Goal: Task Accomplishment & Management: Use online tool/utility

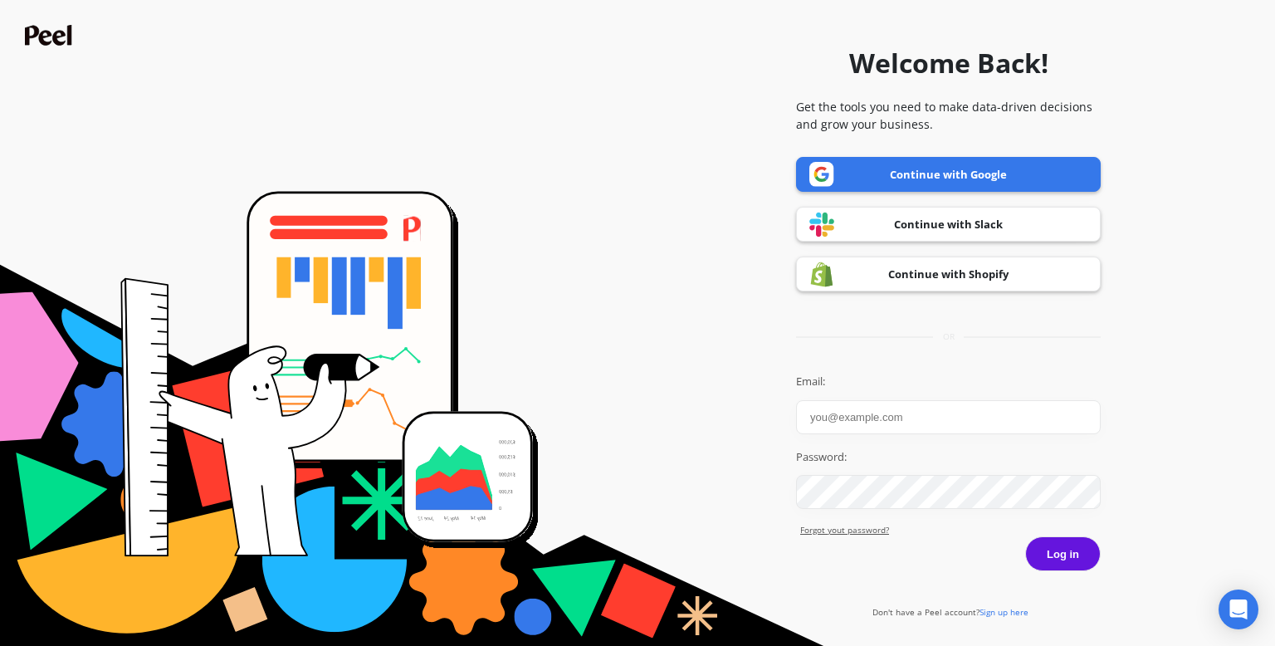
click at [915, 417] on input "Email:" at bounding box center [948, 417] width 305 height 34
type input "[EMAIL_ADDRESS][DOMAIN_NAME]"
click at [1059, 560] on button "Log in" at bounding box center [1063, 553] width 76 height 35
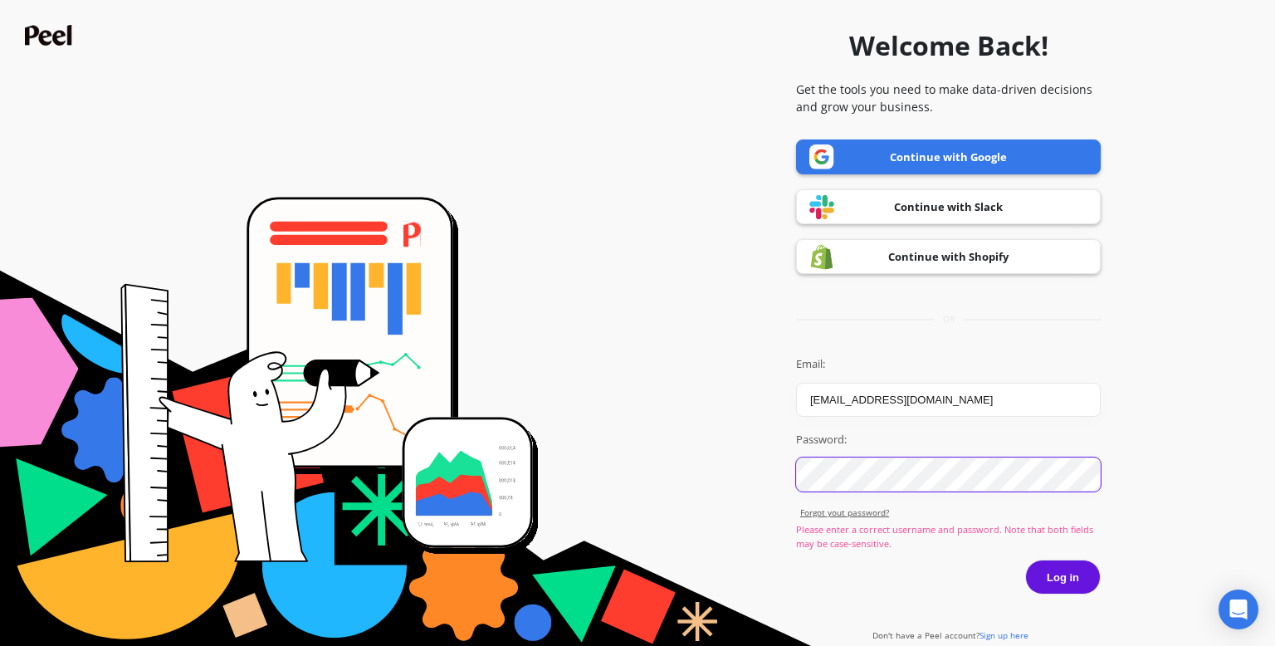
click at [1025, 560] on button "Log in" at bounding box center [1063, 577] width 76 height 35
click at [1081, 577] on button "Log in" at bounding box center [1063, 577] width 76 height 35
click at [1075, 574] on button "Log in" at bounding box center [1063, 577] width 76 height 35
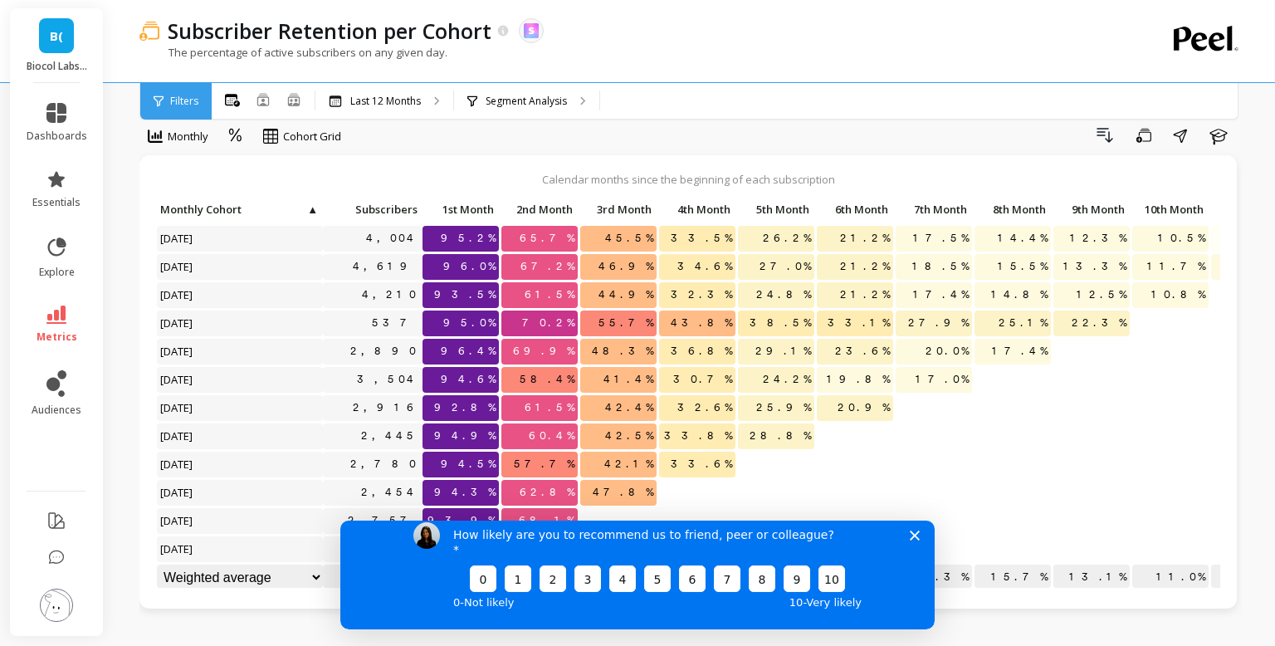
click at [916, 540] on polygon "Close survey" at bounding box center [915, 535] width 10 height 10
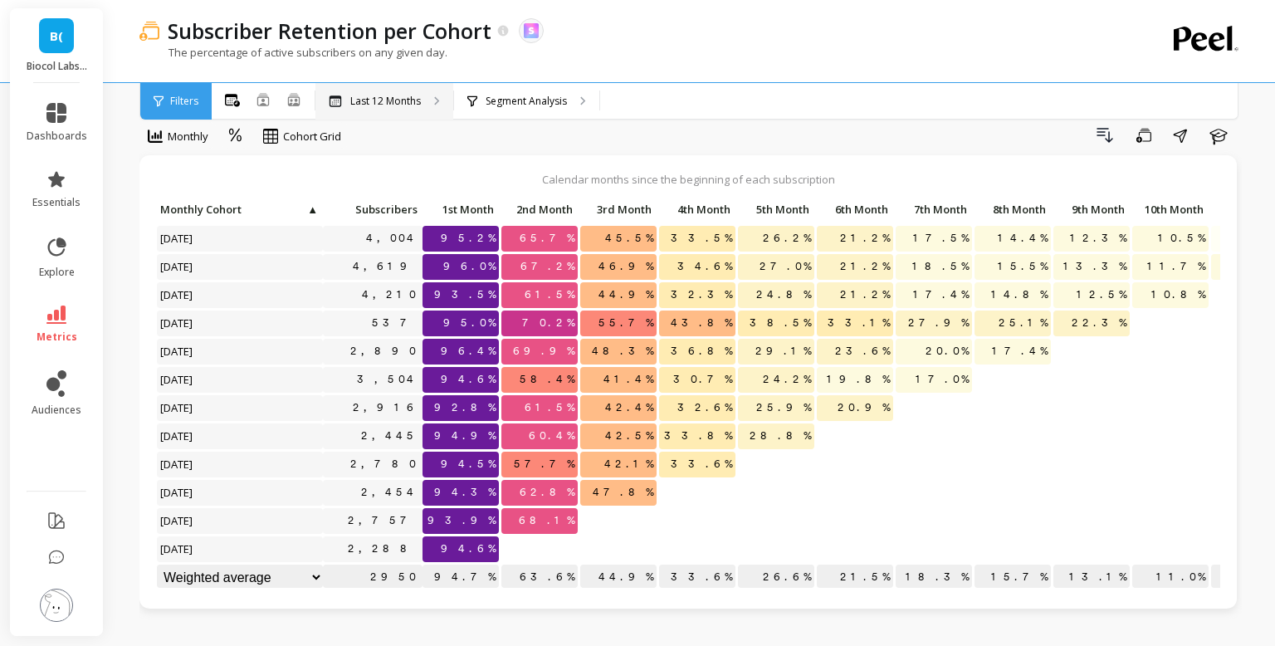
click at [419, 100] on p "Last 12 Months" at bounding box center [385, 101] width 71 height 13
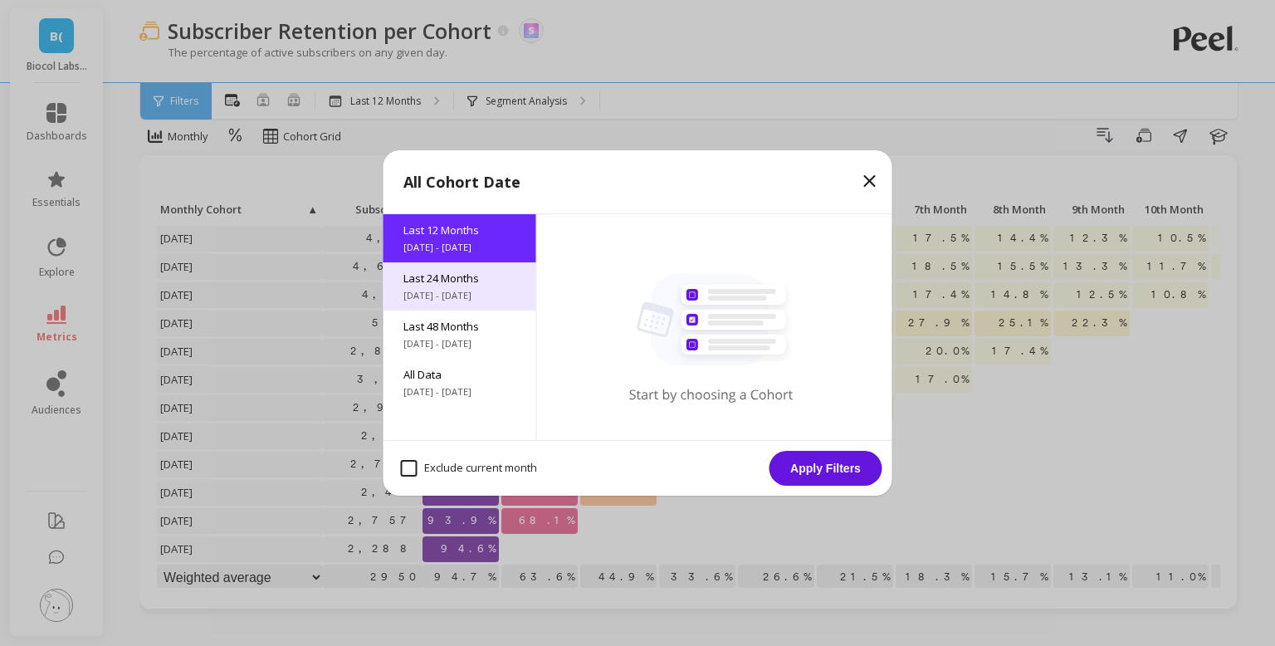
click at [466, 284] on span "Last 24 Months" at bounding box center [459, 278] width 113 height 15
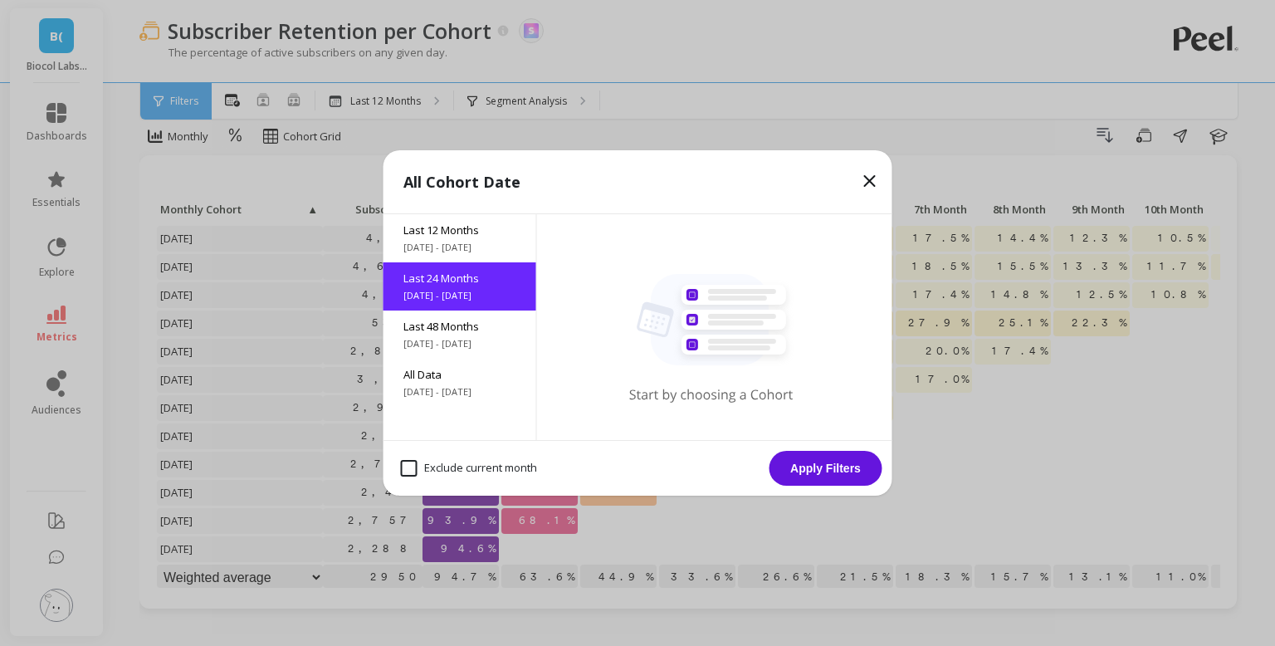
click at [830, 472] on button "Apply Filters" at bounding box center [826, 468] width 113 height 35
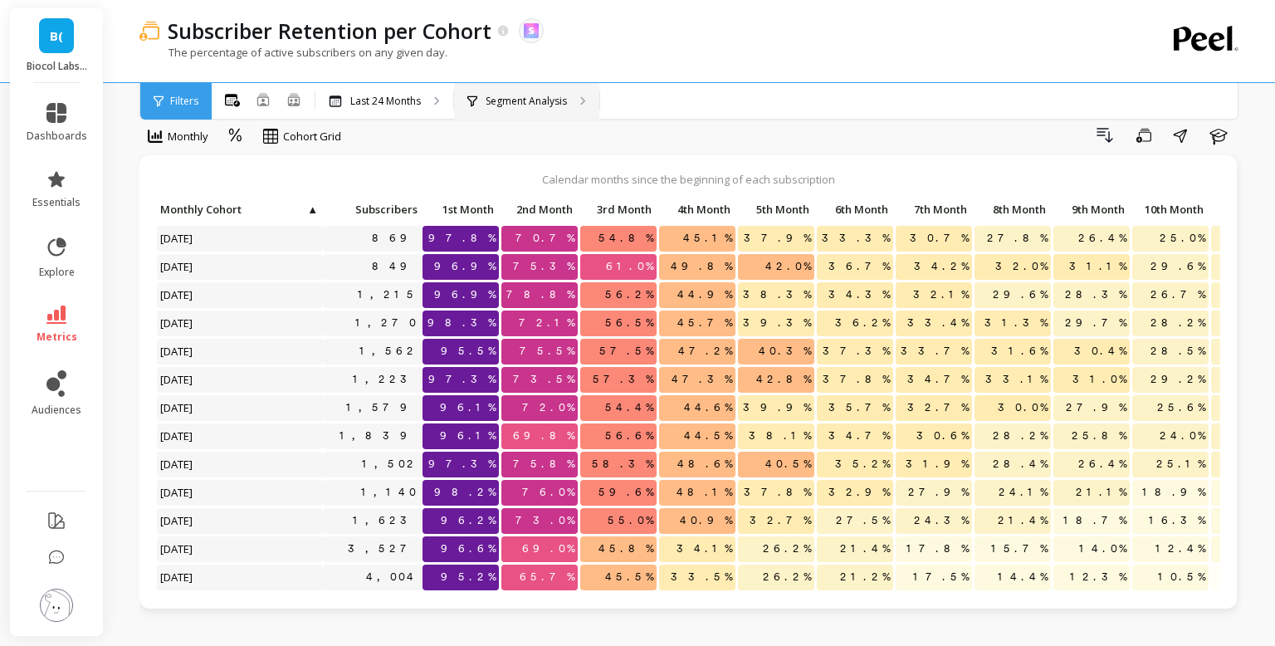
click at [555, 110] on div "Segment Analysis" at bounding box center [526, 101] width 145 height 37
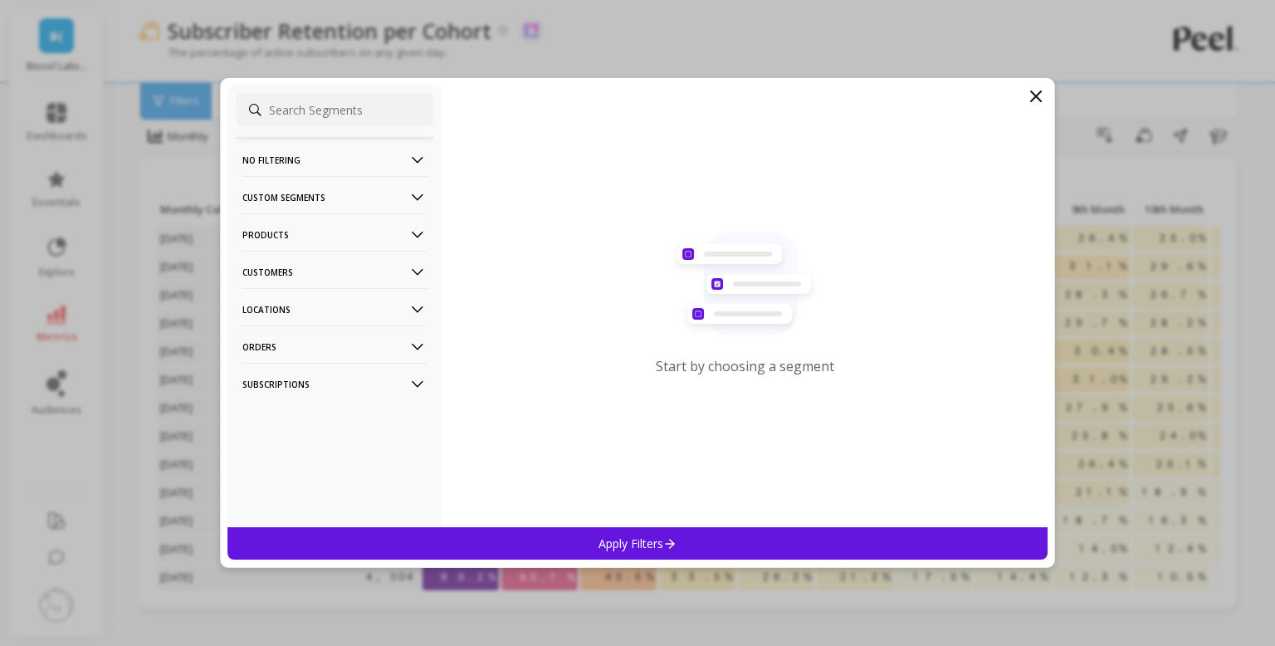
click at [418, 242] on icon at bounding box center [417, 235] width 18 height 18
click at [310, 295] on div "Products" at bounding box center [335, 295] width 198 height 27
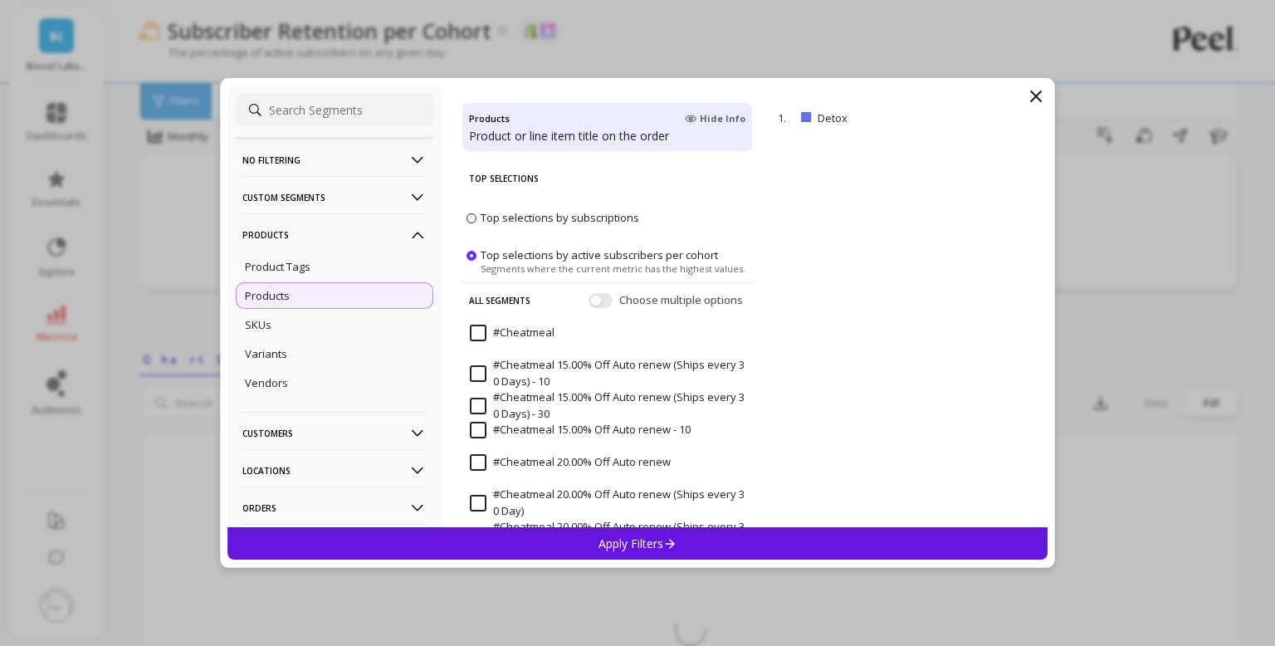
click at [663, 537] on icon at bounding box center [670, 543] width 14 height 14
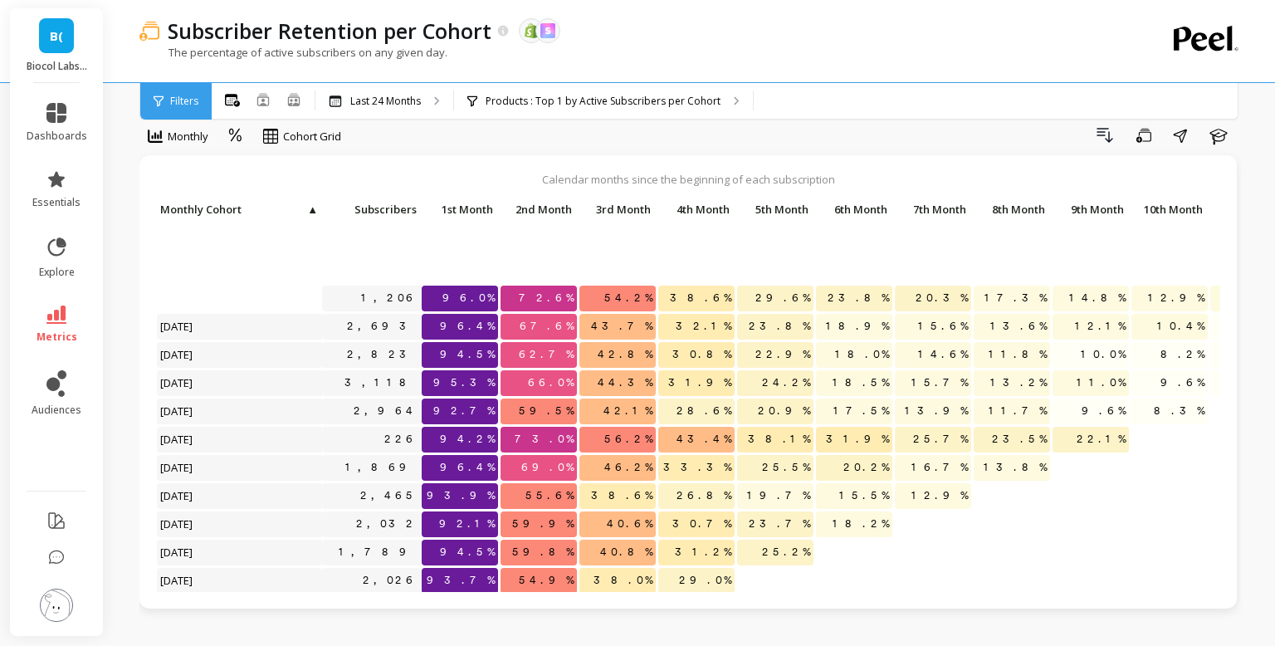
scroll to position [339, 1]
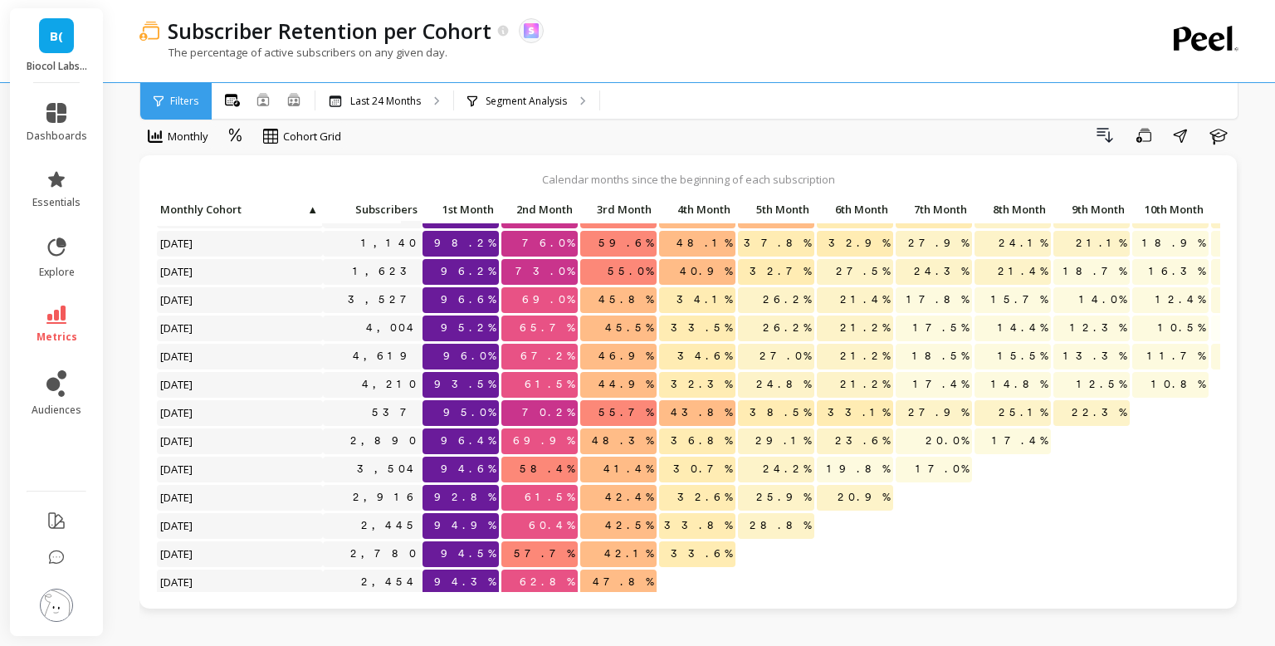
scroll to position [339, 0]
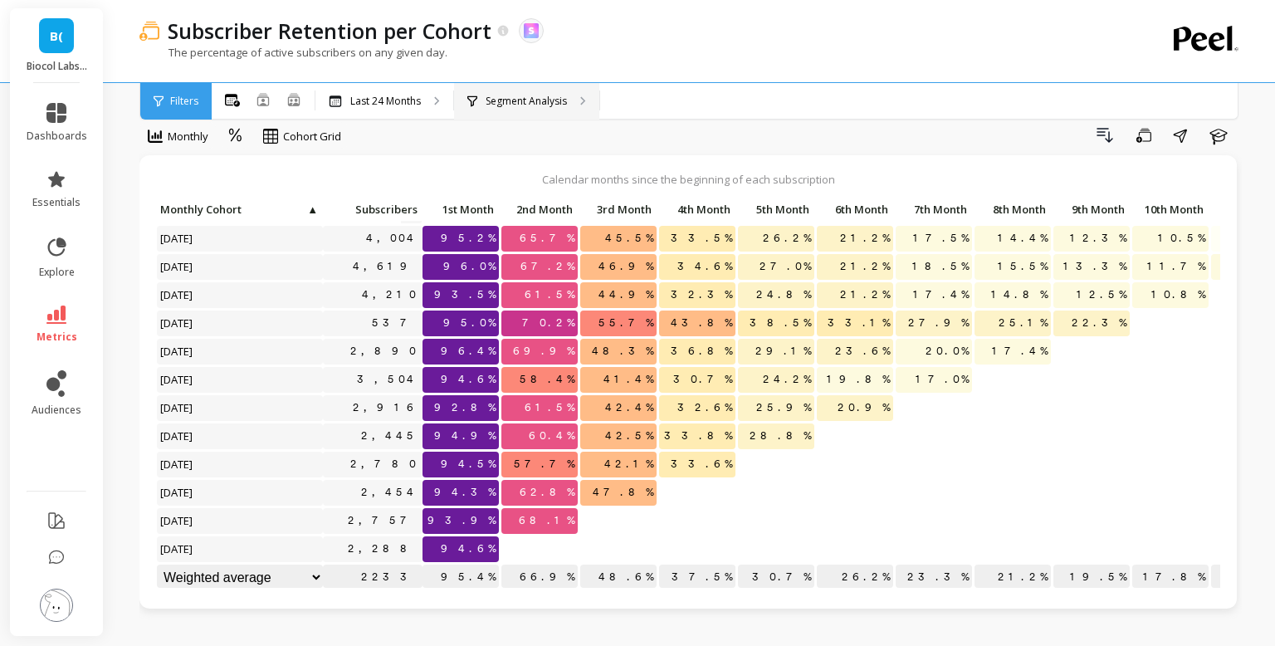
click at [526, 99] on p "Segment Analysis" at bounding box center [526, 101] width 81 height 13
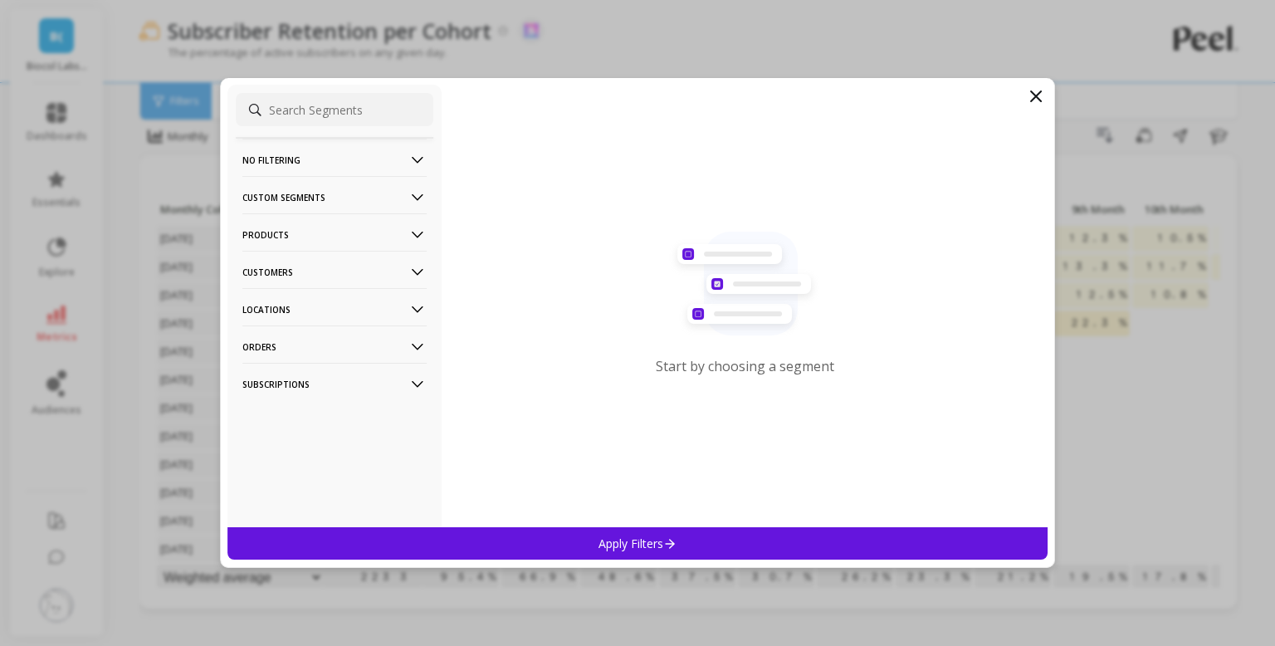
click at [360, 225] on p "Products" at bounding box center [334, 234] width 184 height 42
click at [314, 303] on div "Products" at bounding box center [335, 295] width 198 height 27
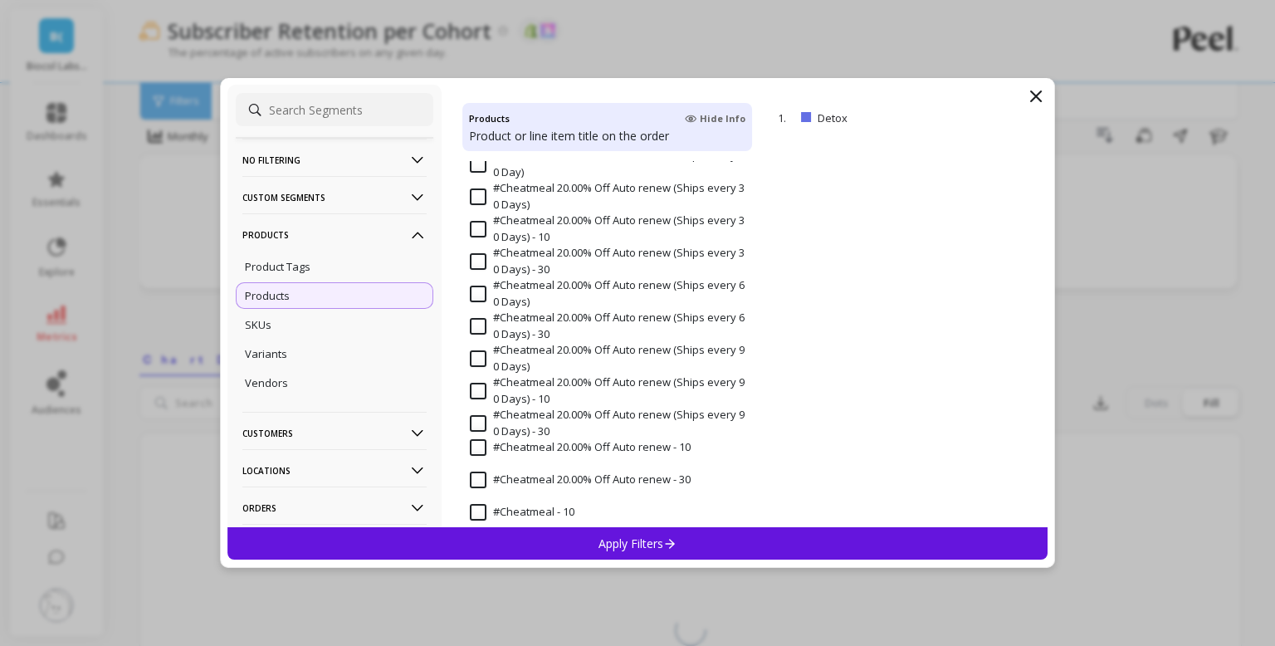
scroll to position [365, 0]
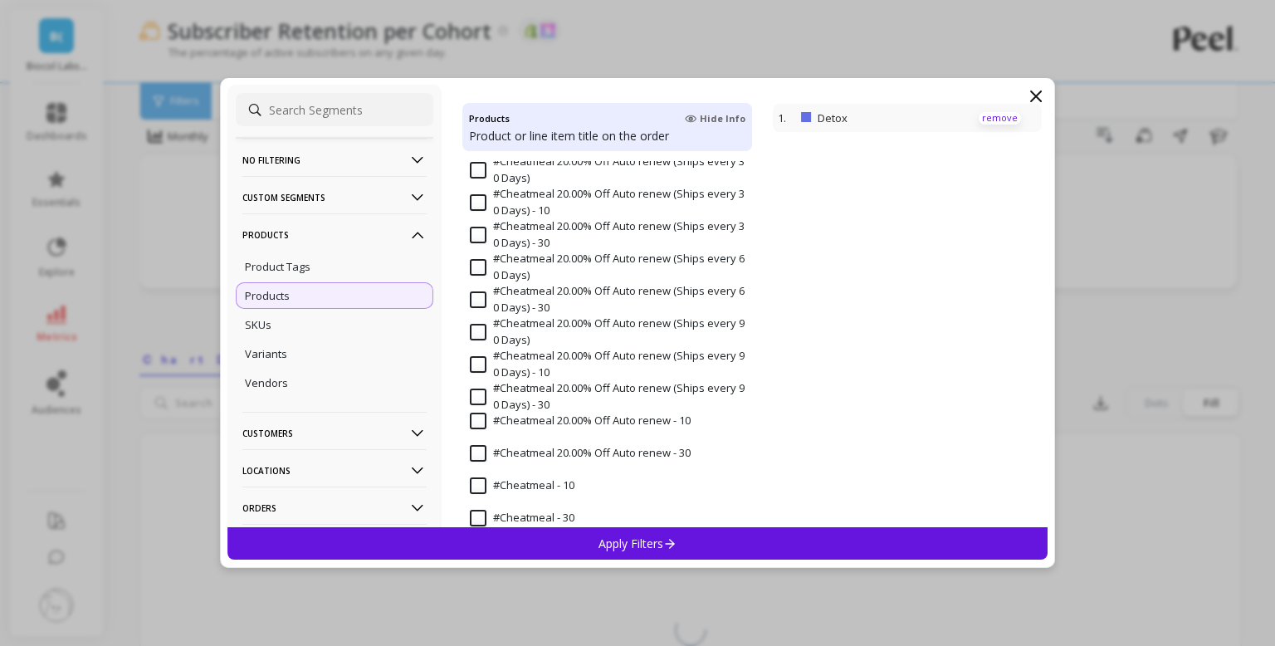
click at [1005, 118] on p "remove" at bounding box center [1000, 118] width 42 height 12
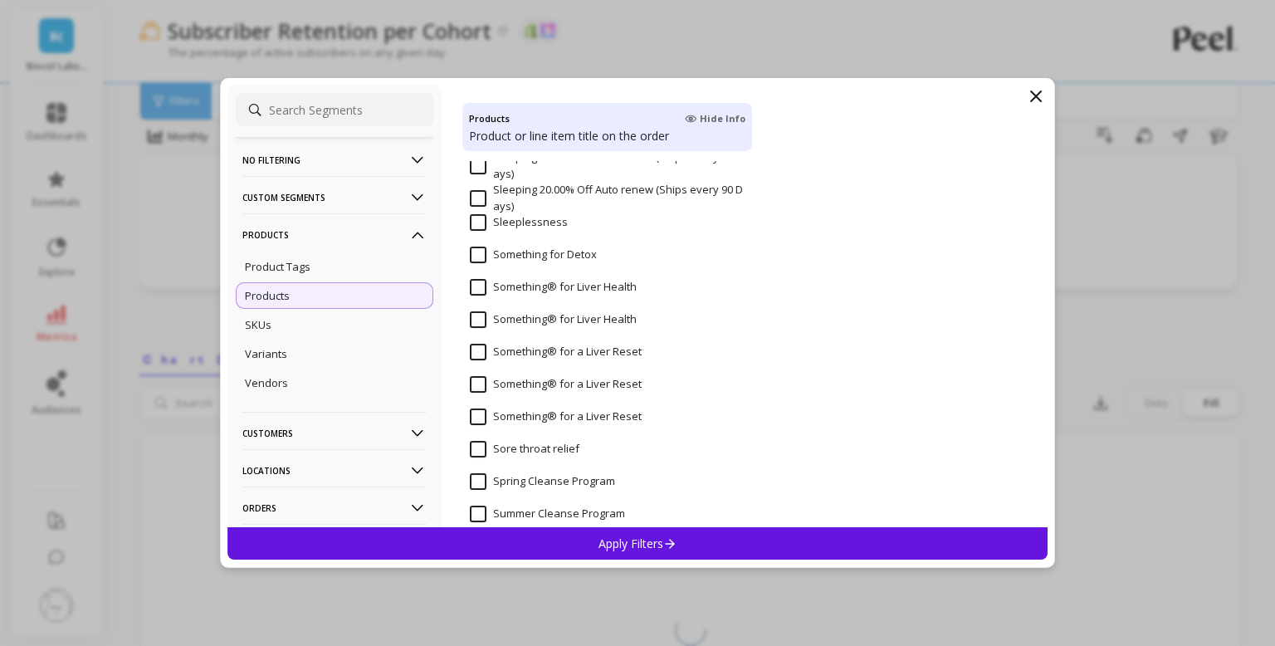
scroll to position [8050, 0]
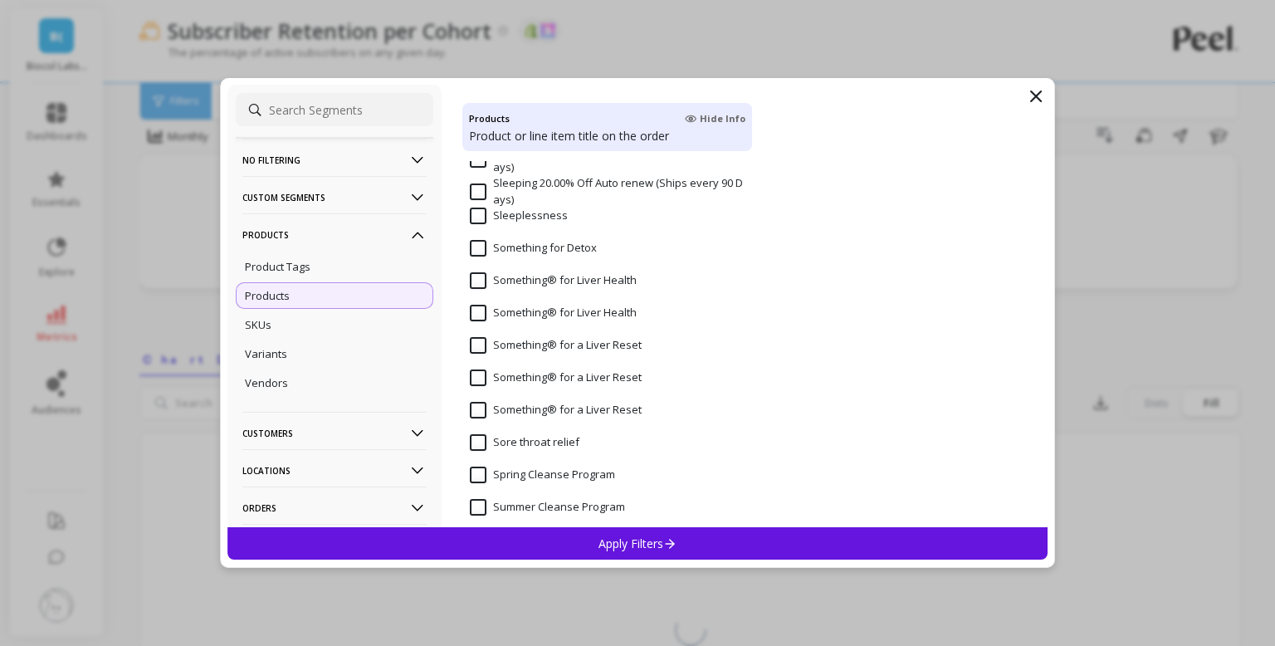
click at [480, 281] on input "Something® for Liver Health" at bounding box center [553, 280] width 167 height 17
click at [480, 311] on input "Something® for Liver Health" at bounding box center [553, 313] width 167 height 17
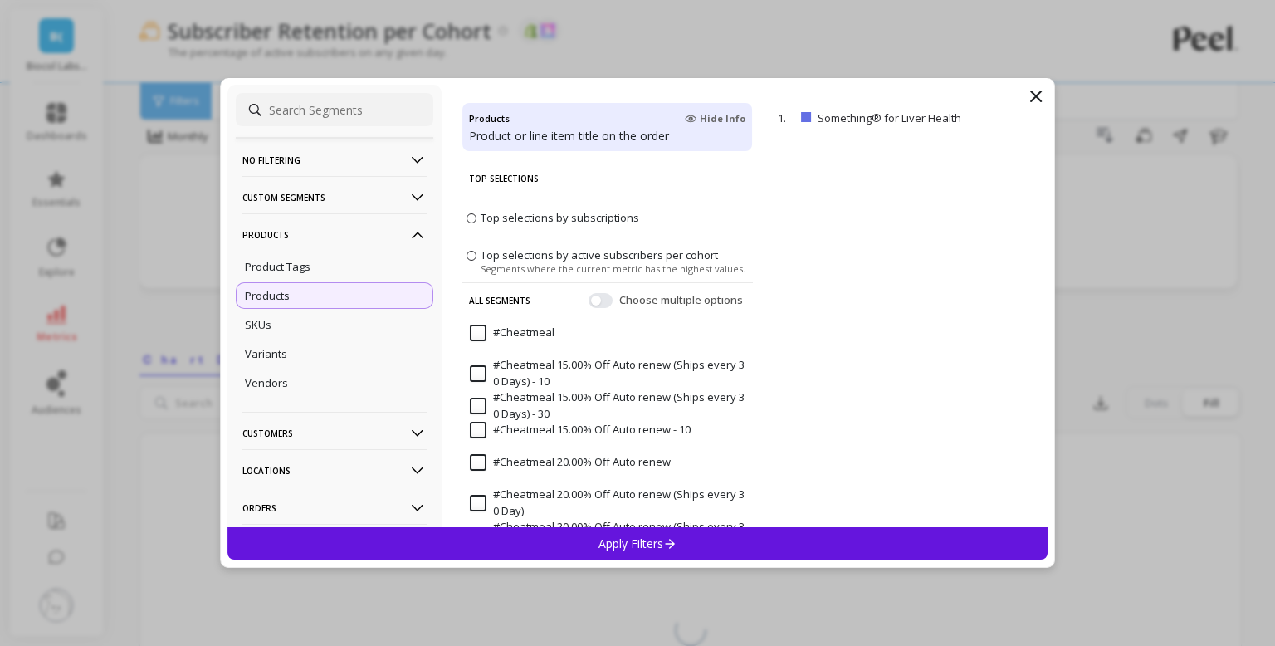
scroll to position [0, 0]
click at [609, 301] on button "button" at bounding box center [601, 300] width 24 height 15
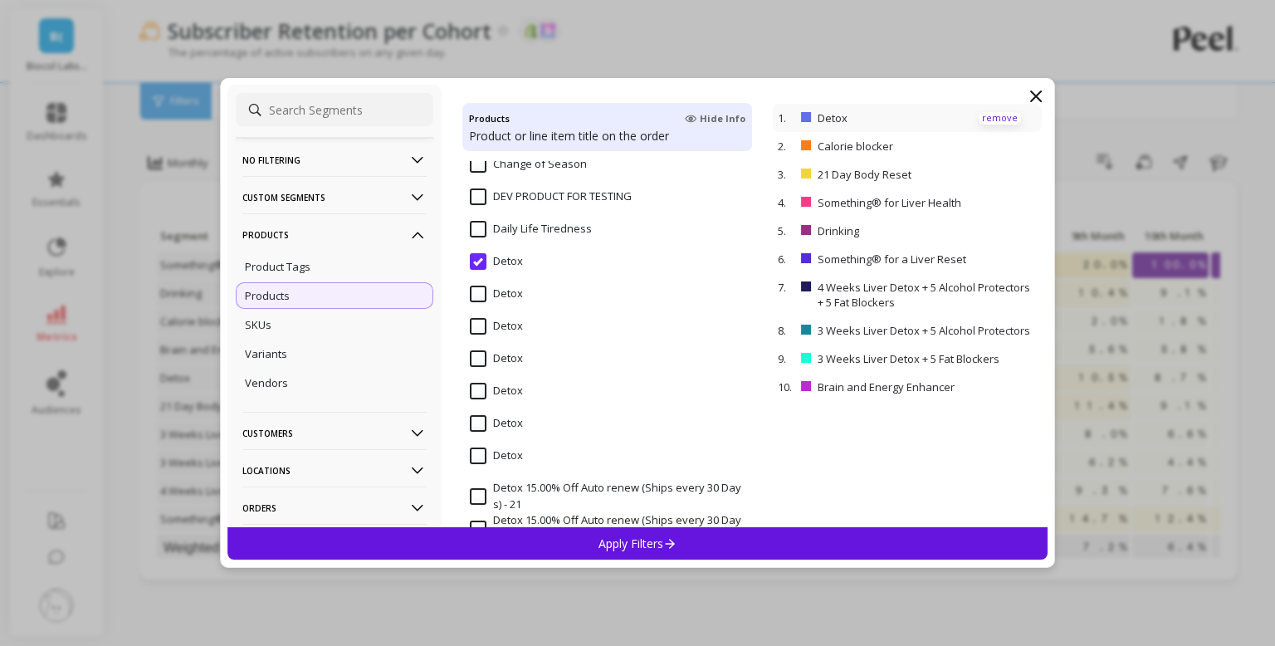
scroll to position [1950, 0]
click at [1000, 118] on p "remove" at bounding box center [1000, 118] width 42 height 12
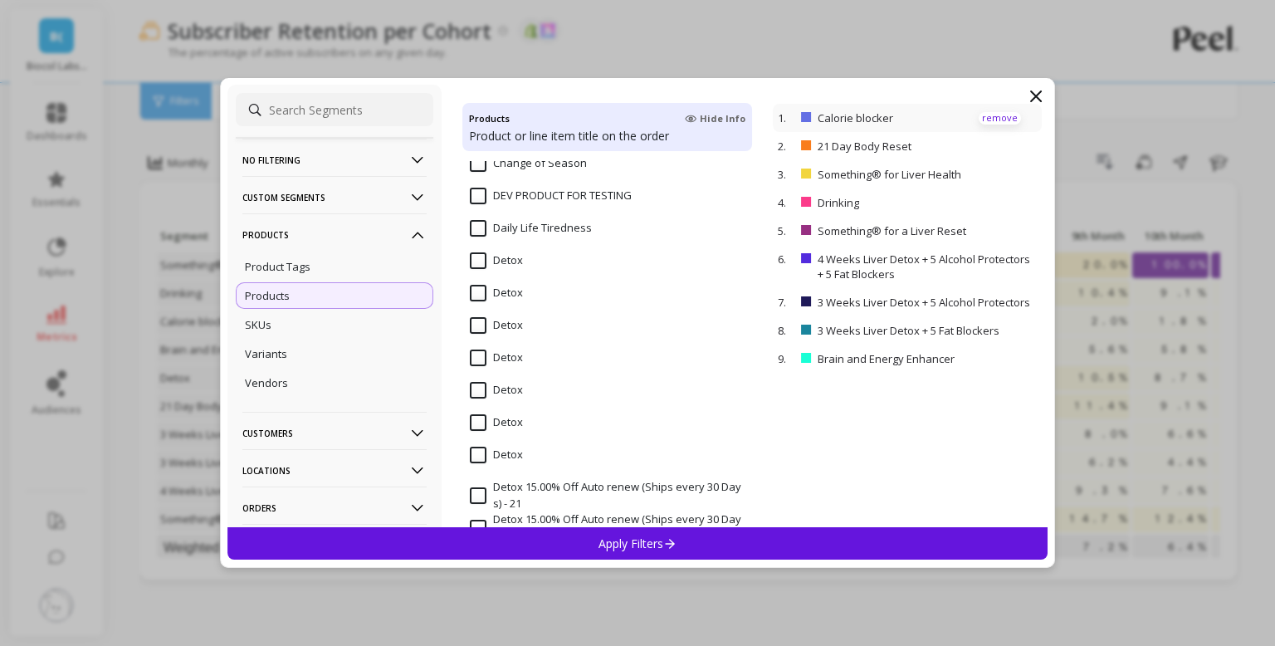
click at [1000, 118] on p "remove" at bounding box center [1000, 118] width 42 height 12
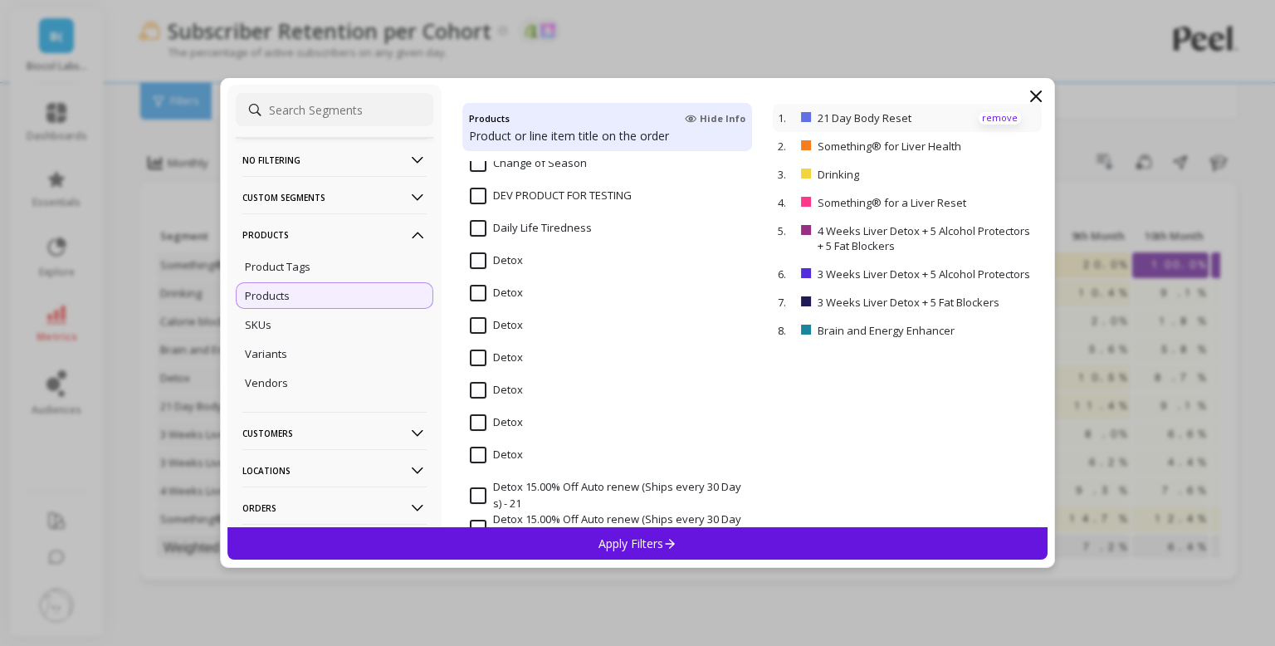
click at [1000, 118] on p "remove" at bounding box center [1000, 118] width 42 height 12
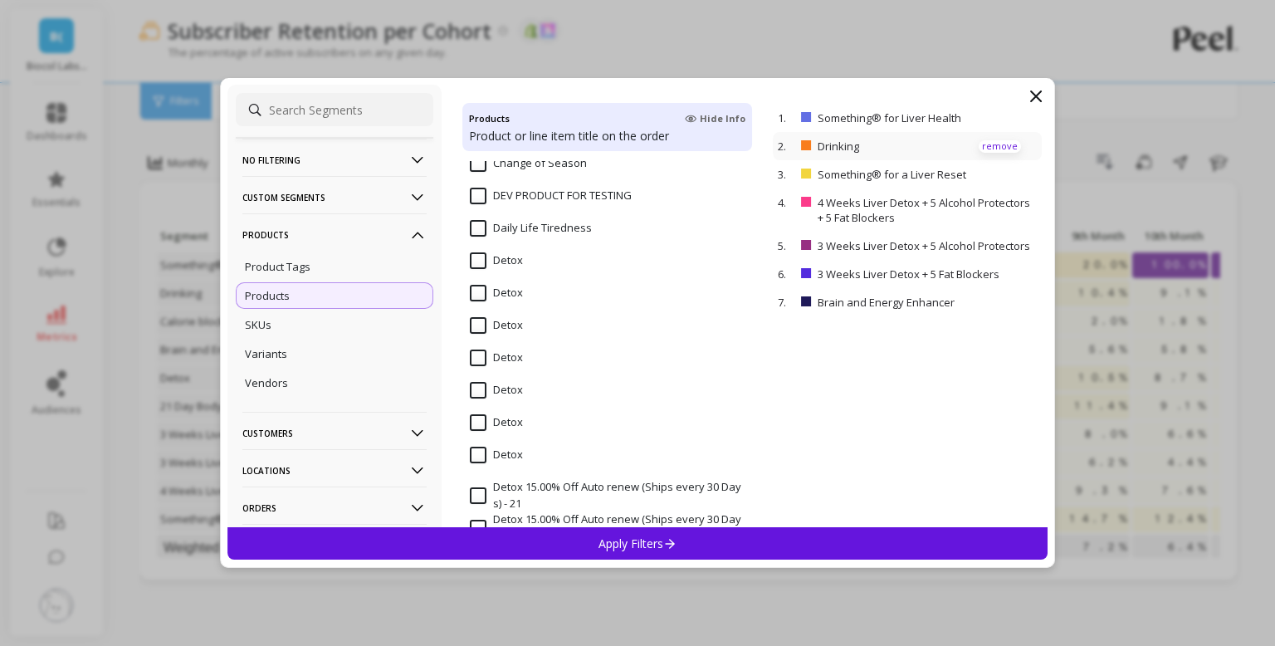
click at [1001, 147] on p "remove" at bounding box center [1000, 146] width 42 height 12
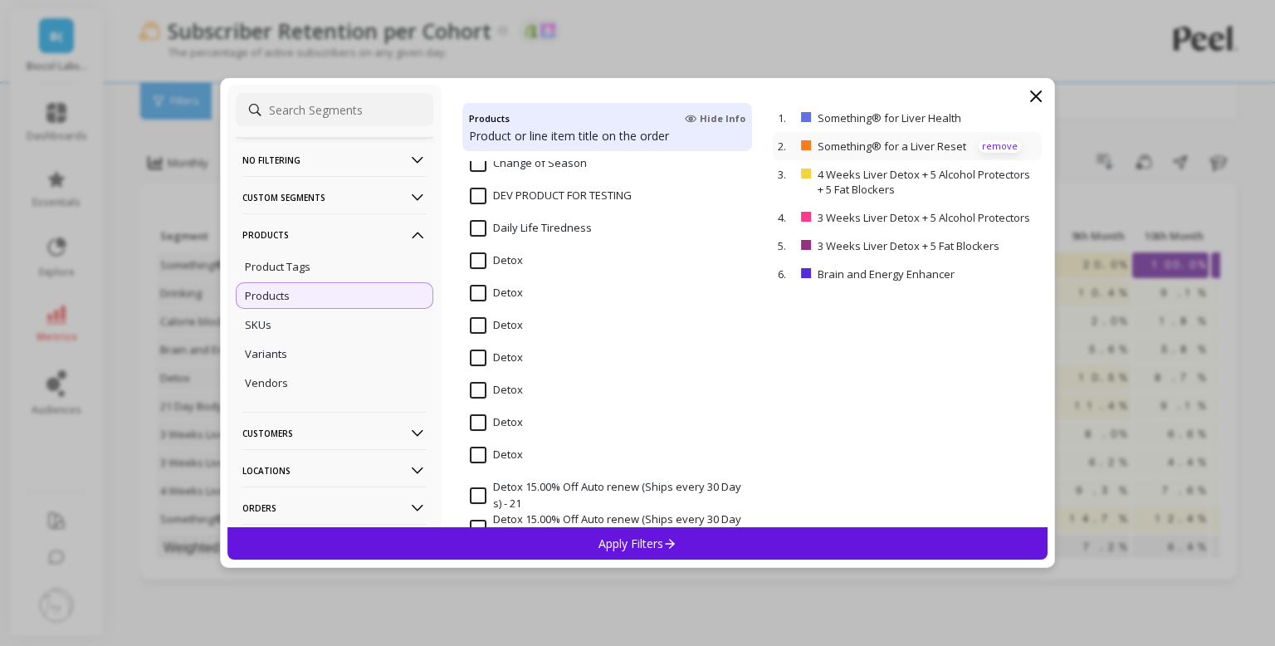
click at [1001, 147] on p "remove" at bounding box center [1000, 146] width 42 height 12
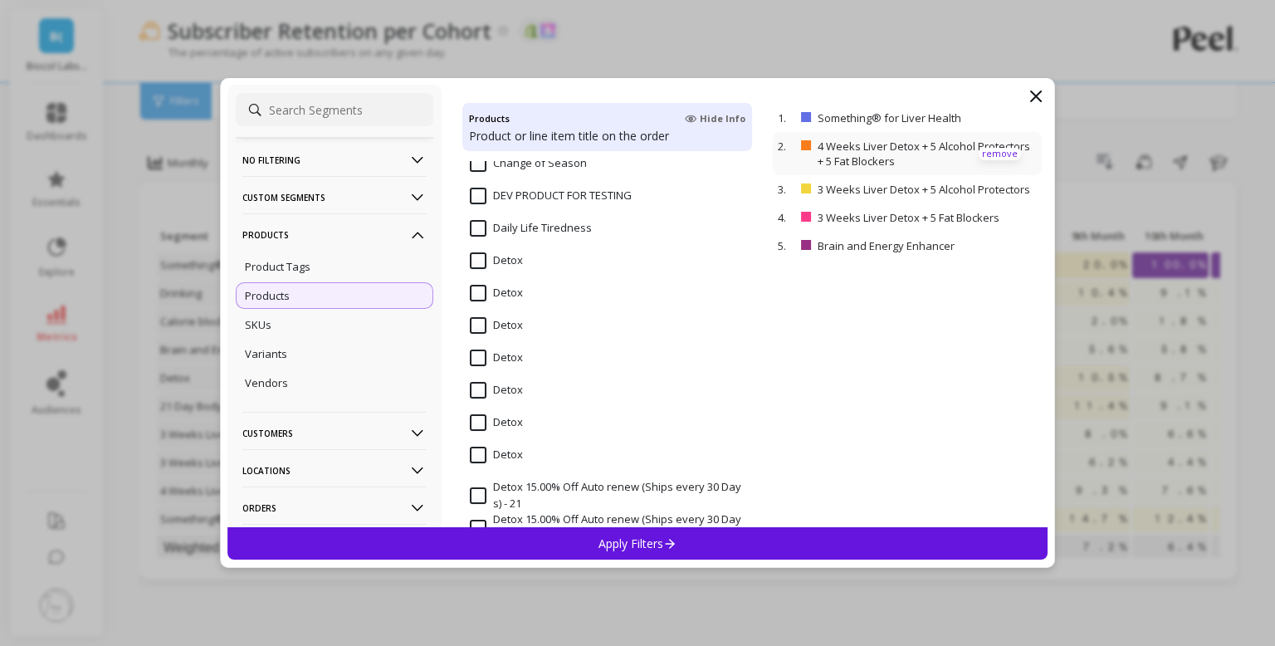
click at [1001, 148] on p "remove" at bounding box center [1000, 154] width 42 height 12
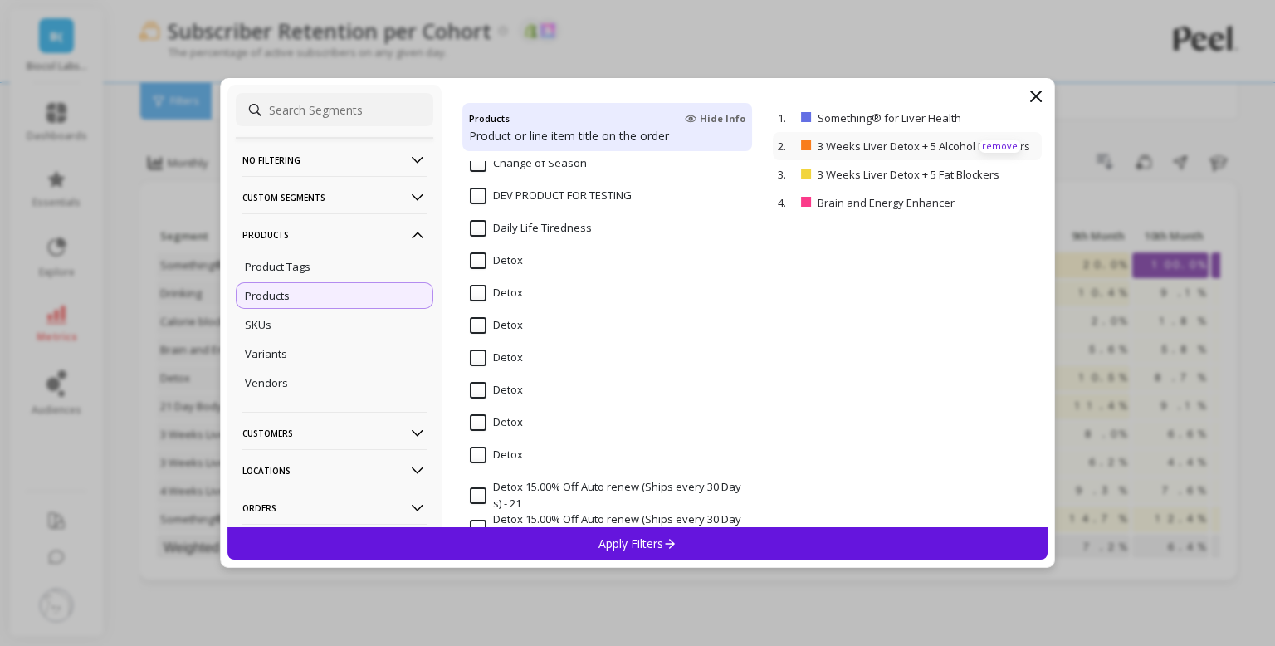
click at [1001, 147] on p "remove" at bounding box center [1000, 146] width 42 height 12
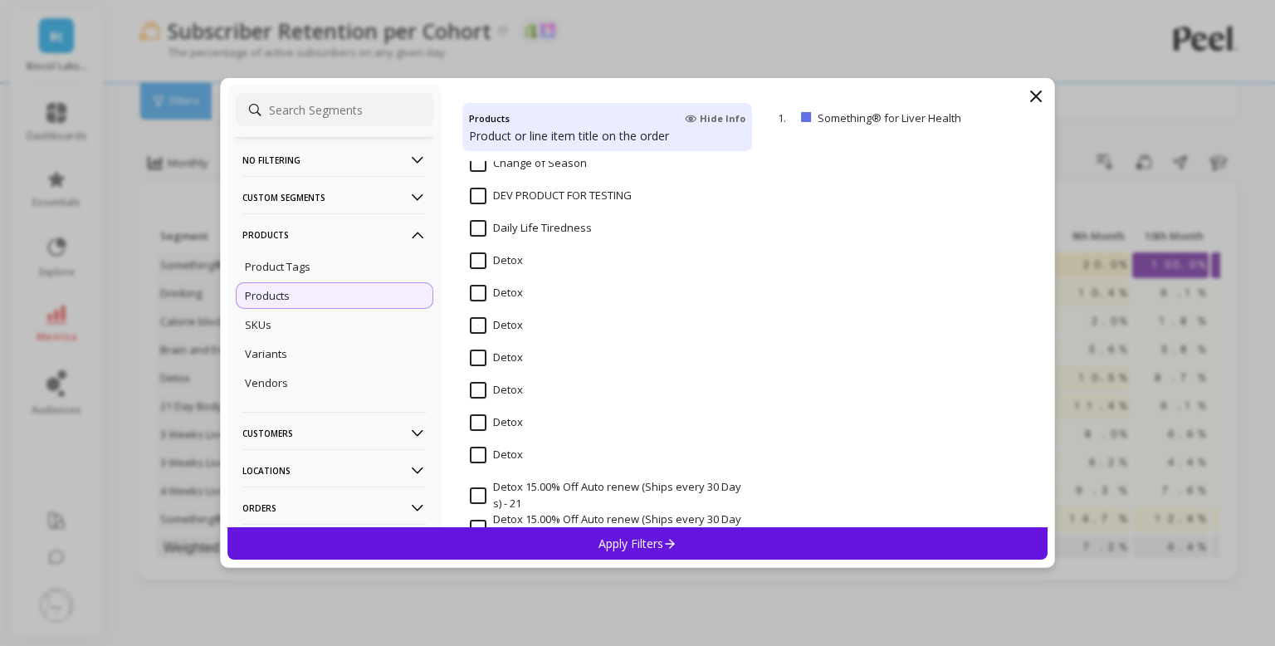
click at [659, 538] on p "Apply Filters" at bounding box center [638, 543] width 79 height 16
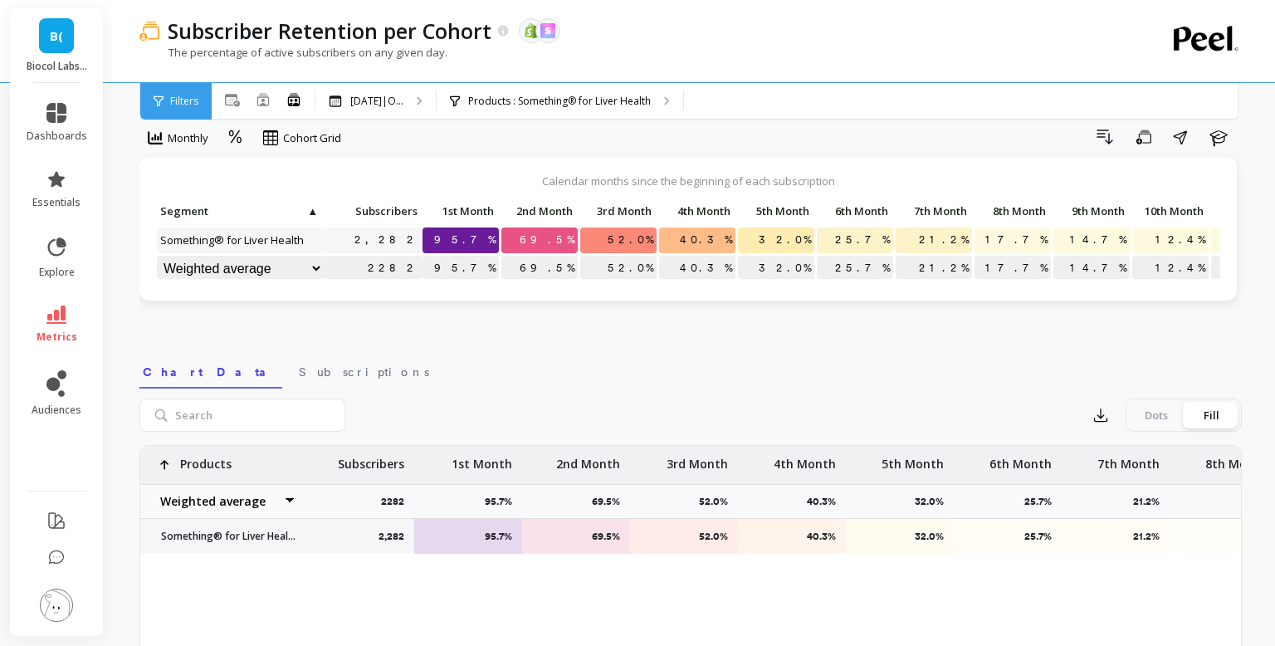
scroll to position [17, 0]
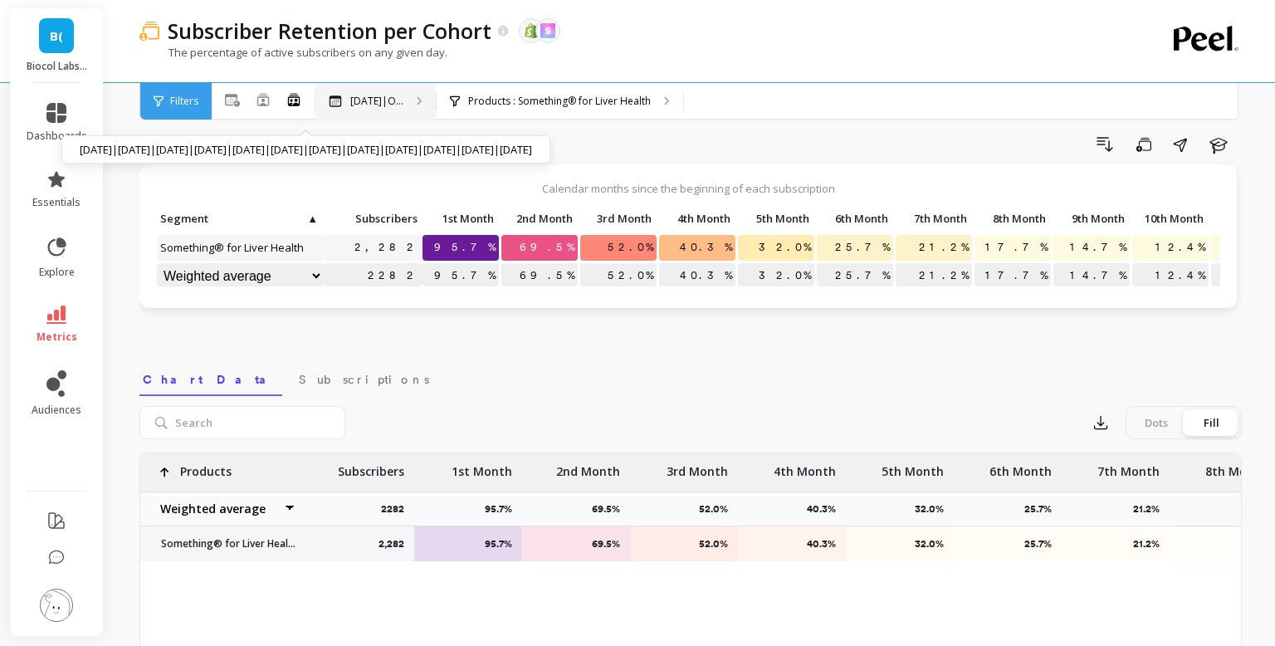
click at [403, 102] on p "[DATE]|O..." at bounding box center [376, 101] width 53 height 13
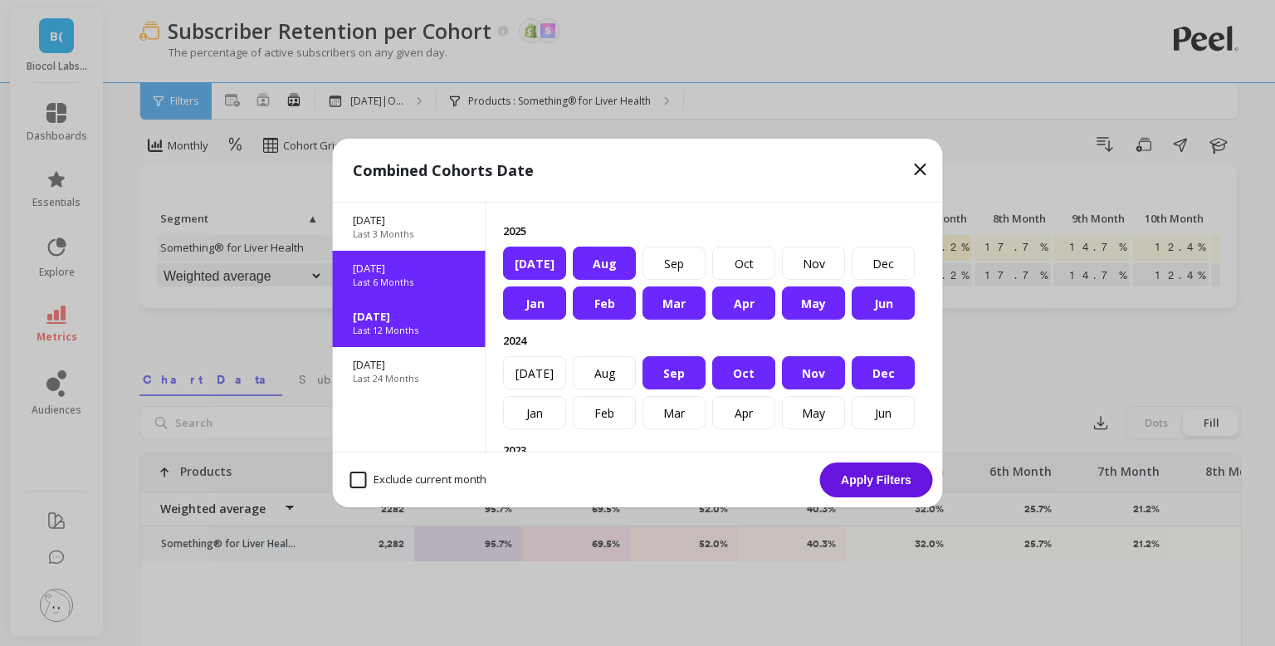
click at [432, 265] on p "[DATE]" at bounding box center [409, 268] width 113 height 15
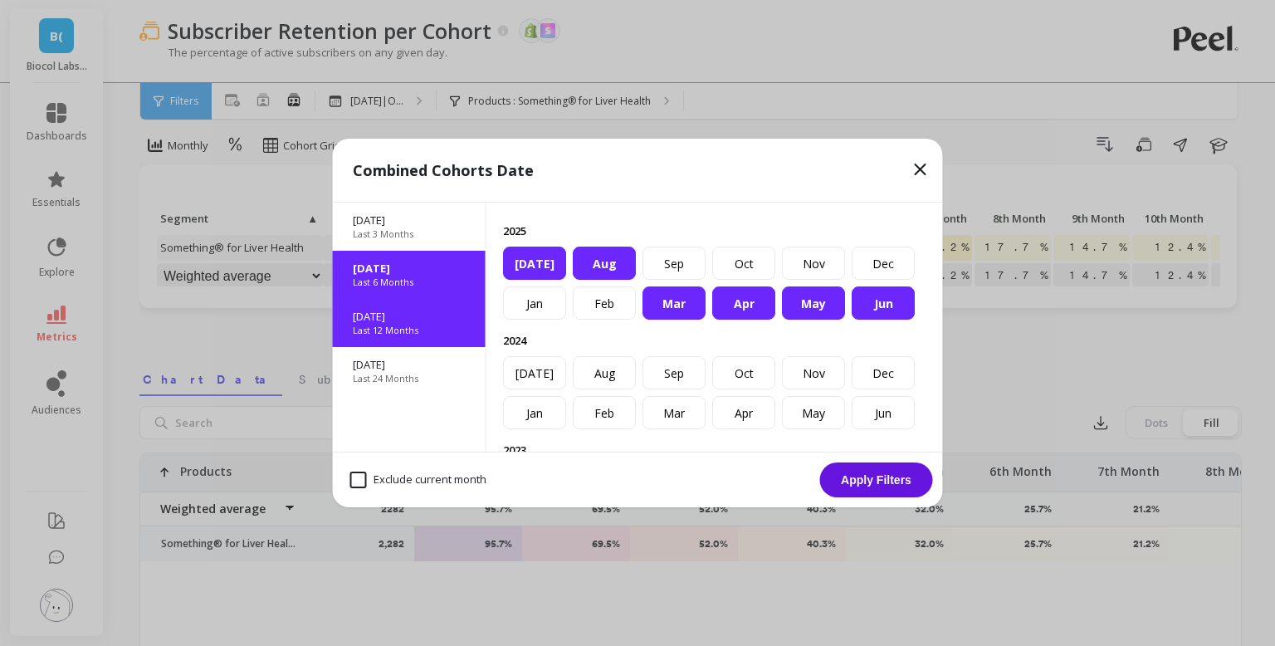
click at [425, 321] on p "[DATE]" at bounding box center [409, 316] width 113 height 15
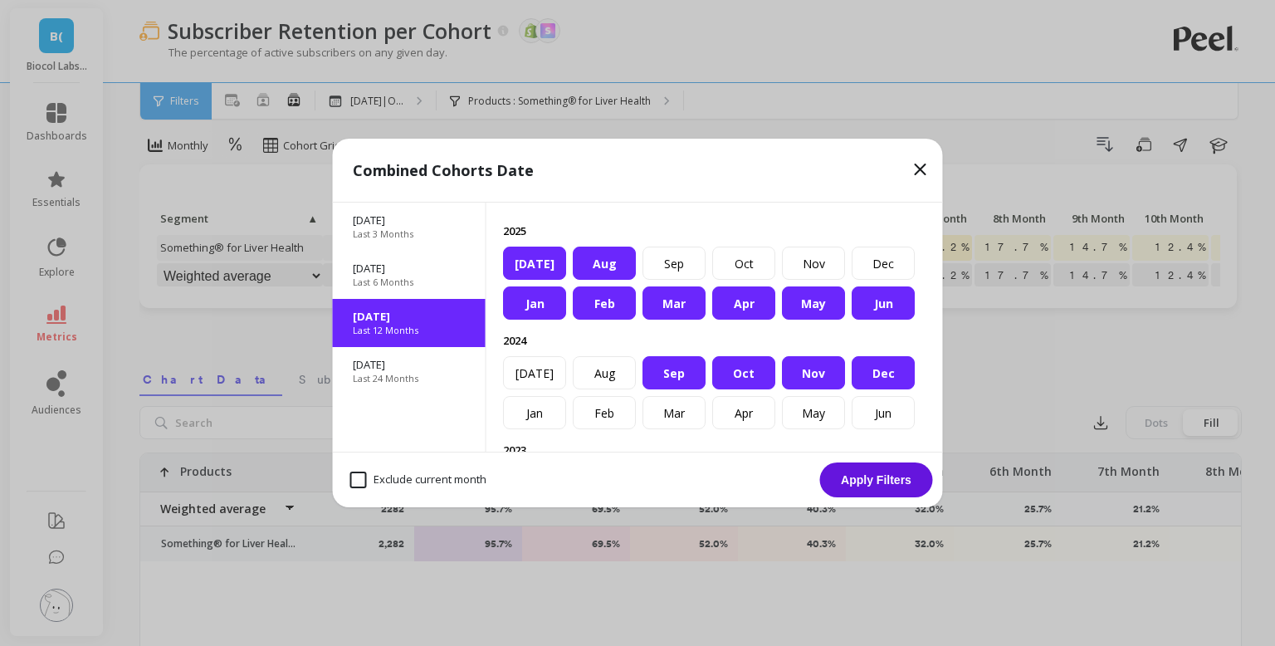
click at [900, 486] on button "Apply Filters" at bounding box center [876, 479] width 113 height 35
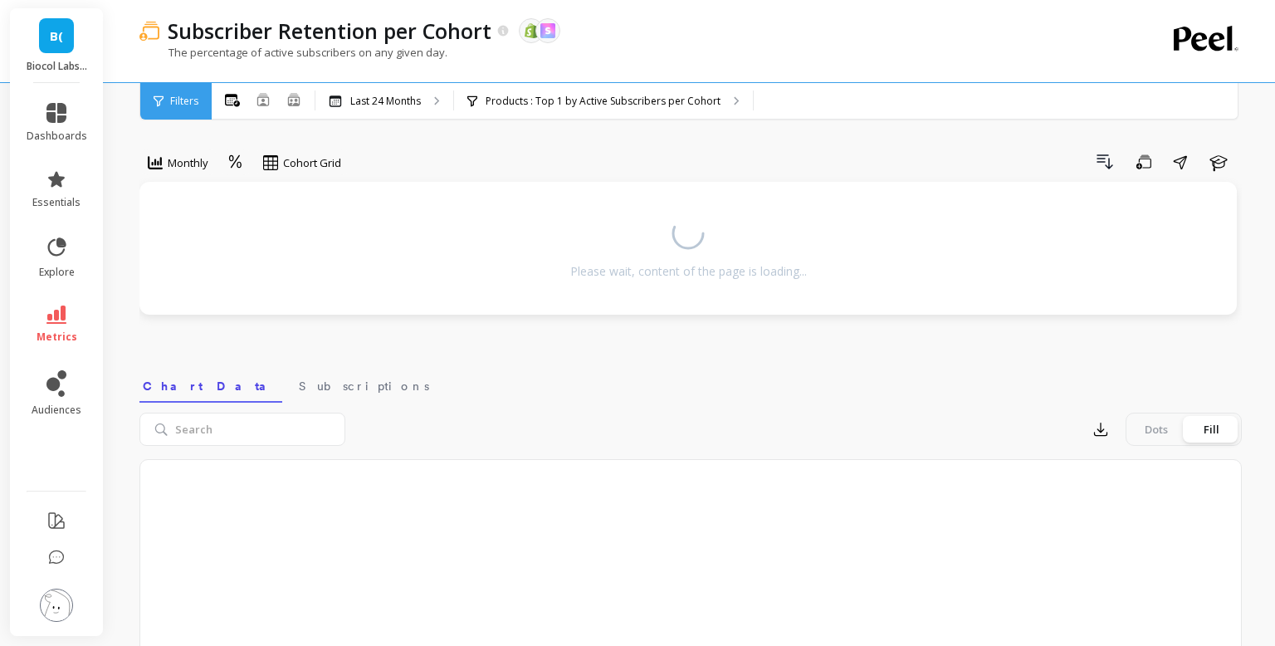
scroll to position [27, 0]
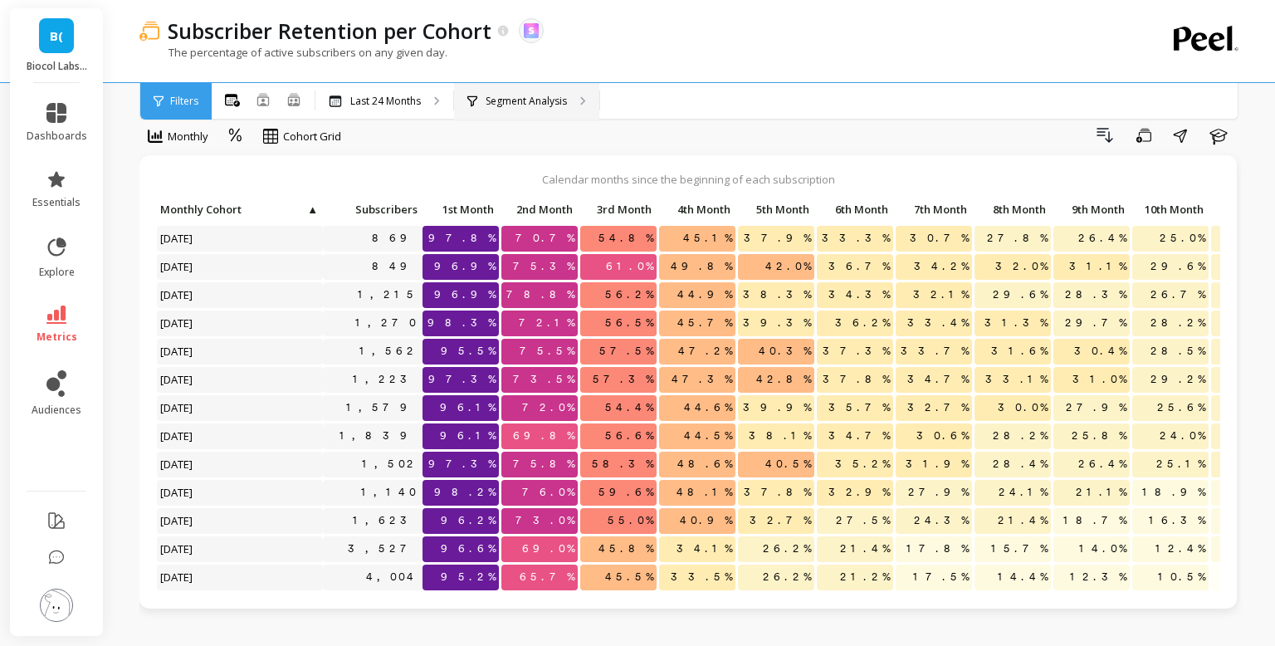
click at [538, 93] on div "Segment Analysis" at bounding box center [526, 101] width 145 height 37
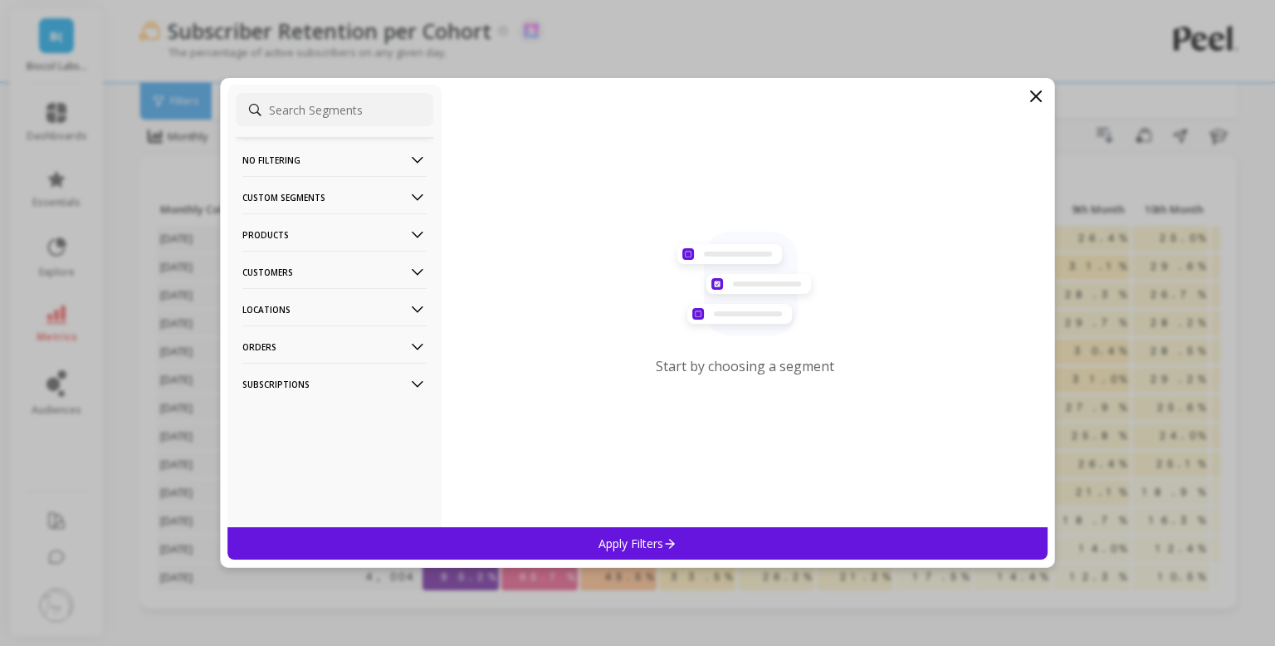
click at [359, 243] on p "Products" at bounding box center [334, 234] width 184 height 42
click at [295, 306] on div "Products" at bounding box center [335, 295] width 198 height 27
click at [290, 322] on div "SKUs" at bounding box center [335, 324] width 198 height 27
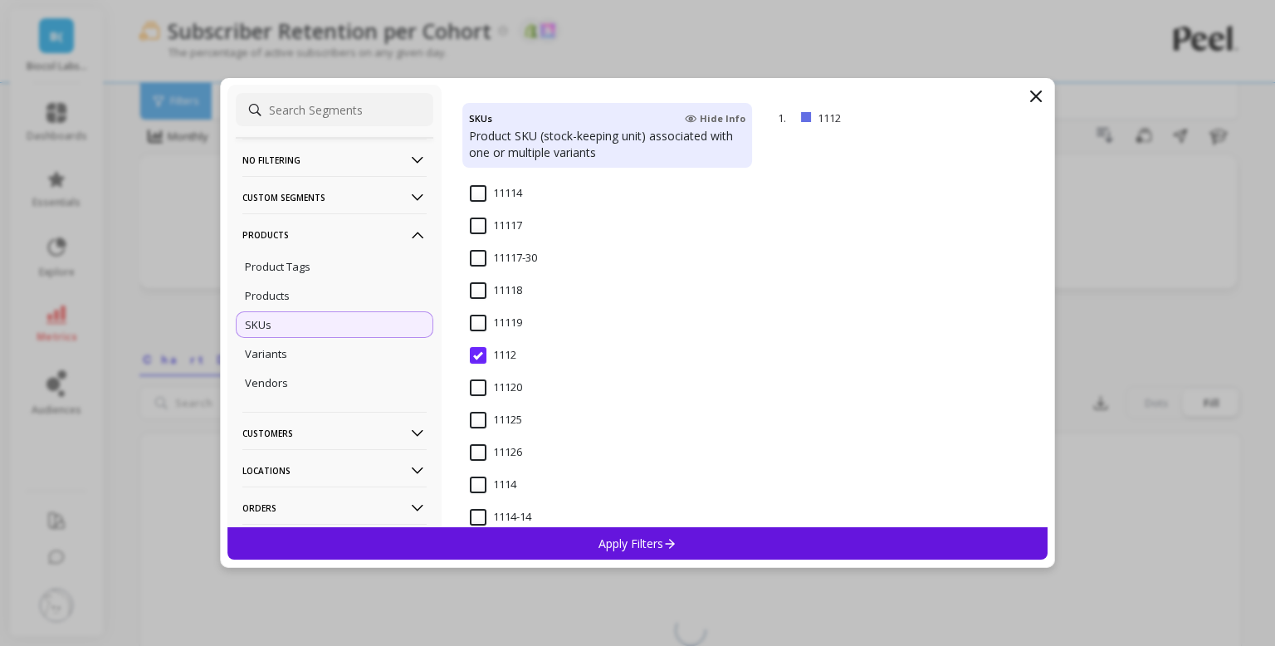
scroll to position [392, 0]
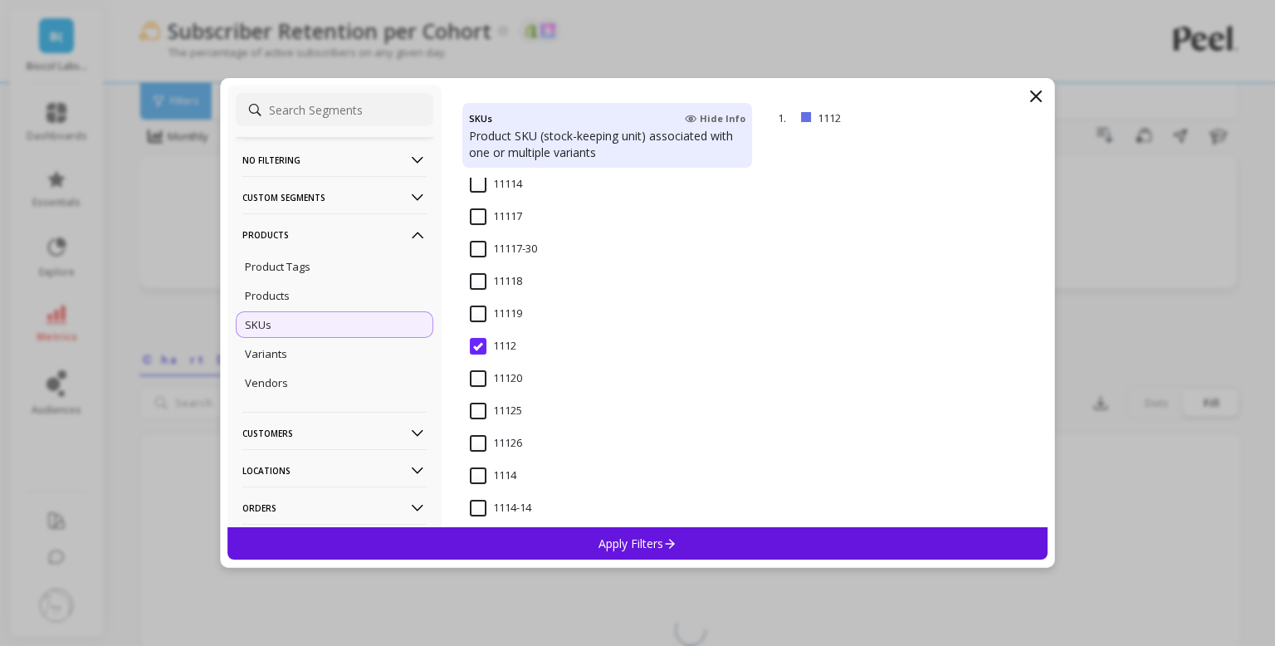
click at [478, 349] on input "1112" at bounding box center [493, 346] width 46 height 17
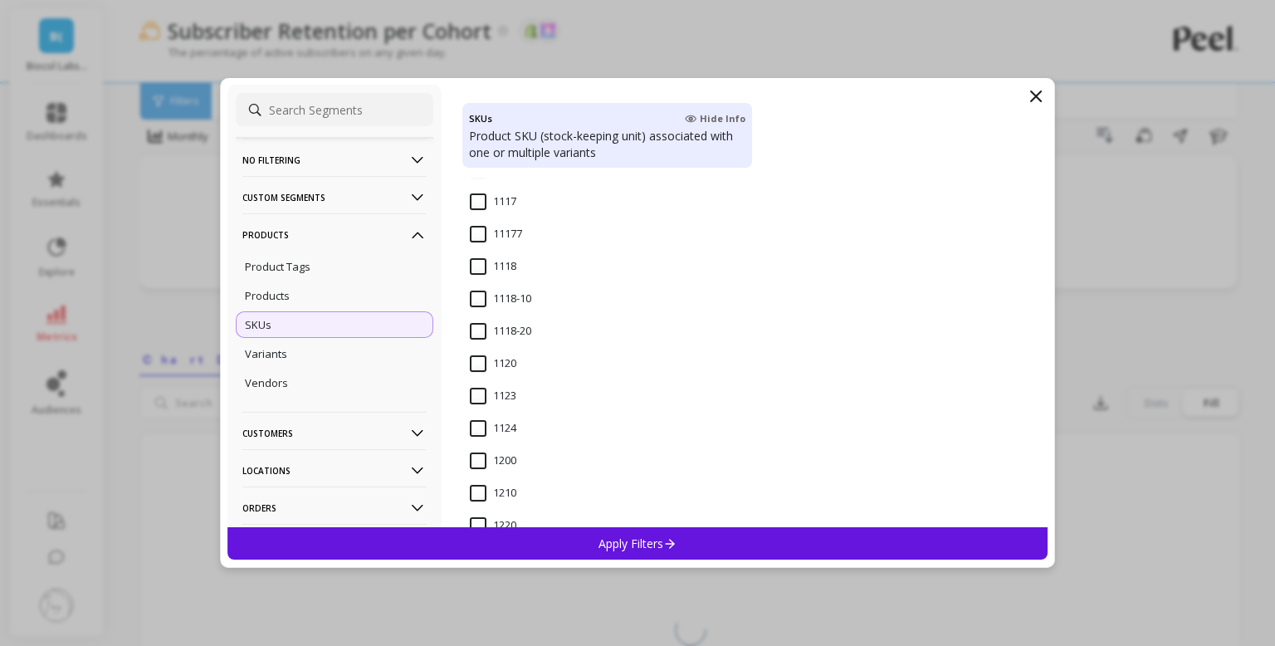
scroll to position [947, 0]
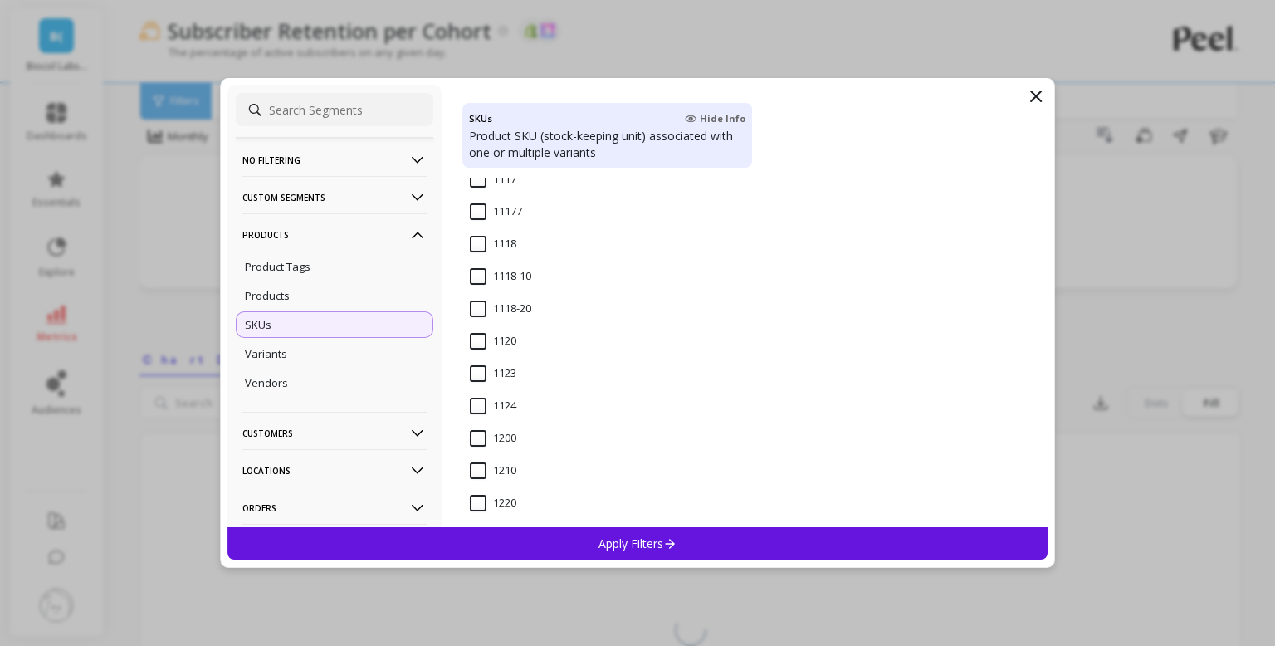
click at [478, 373] on input "1123" at bounding box center [493, 373] width 46 height 17
click at [564, 536] on div "Apply Filters" at bounding box center [637, 543] width 820 height 32
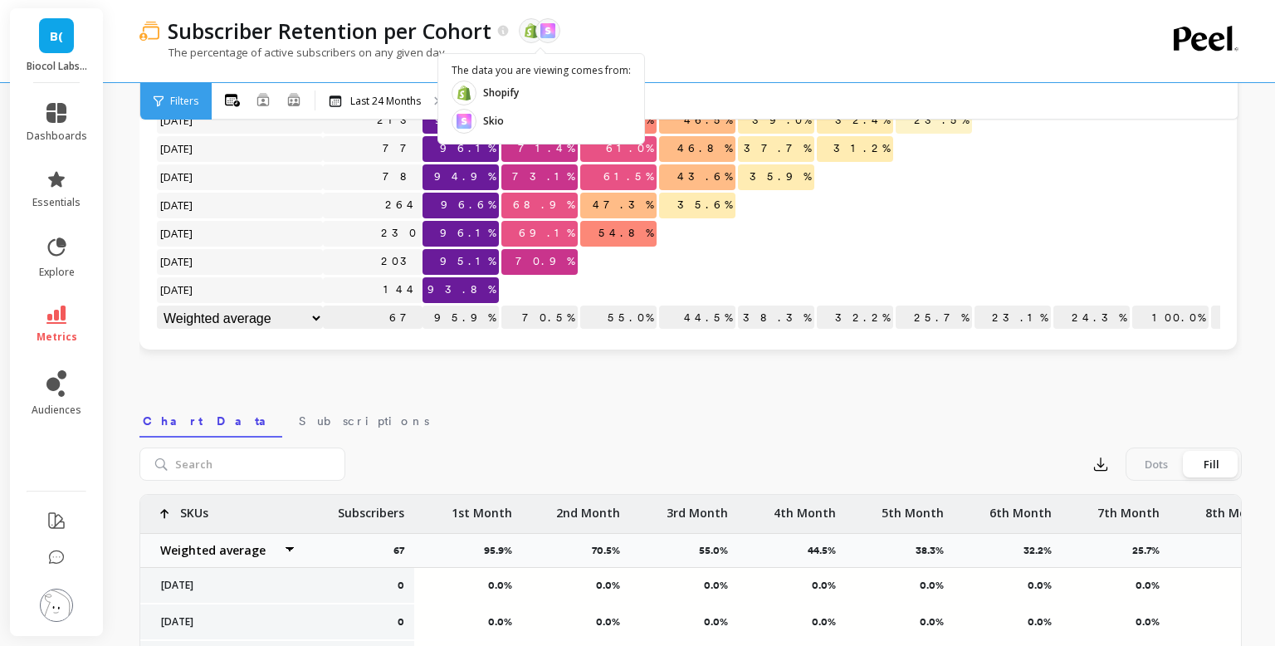
scroll to position [339, 0]
click at [52, 554] on icon at bounding box center [56, 558] width 17 height 17
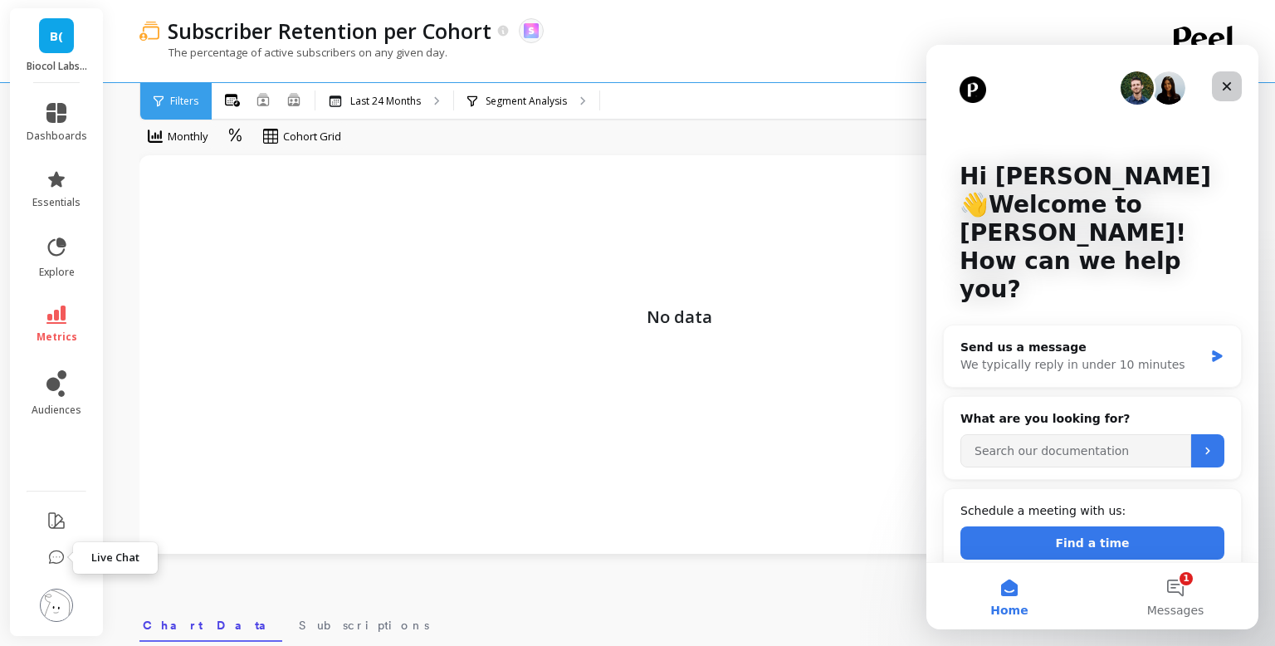
click at [1227, 86] on icon "Close" at bounding box center [1227, 86] width 9 height 9
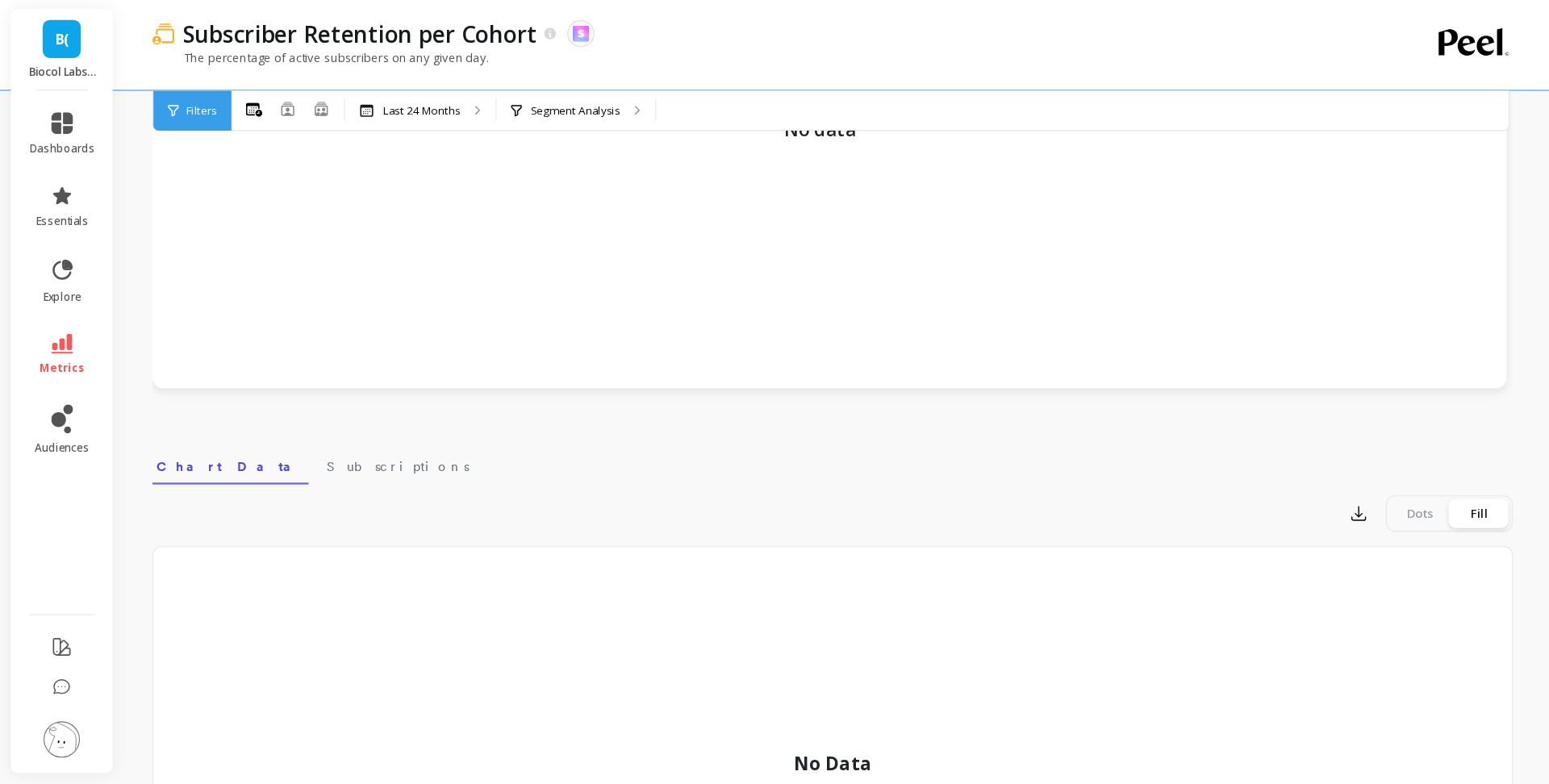
scroll to position [219, 0]
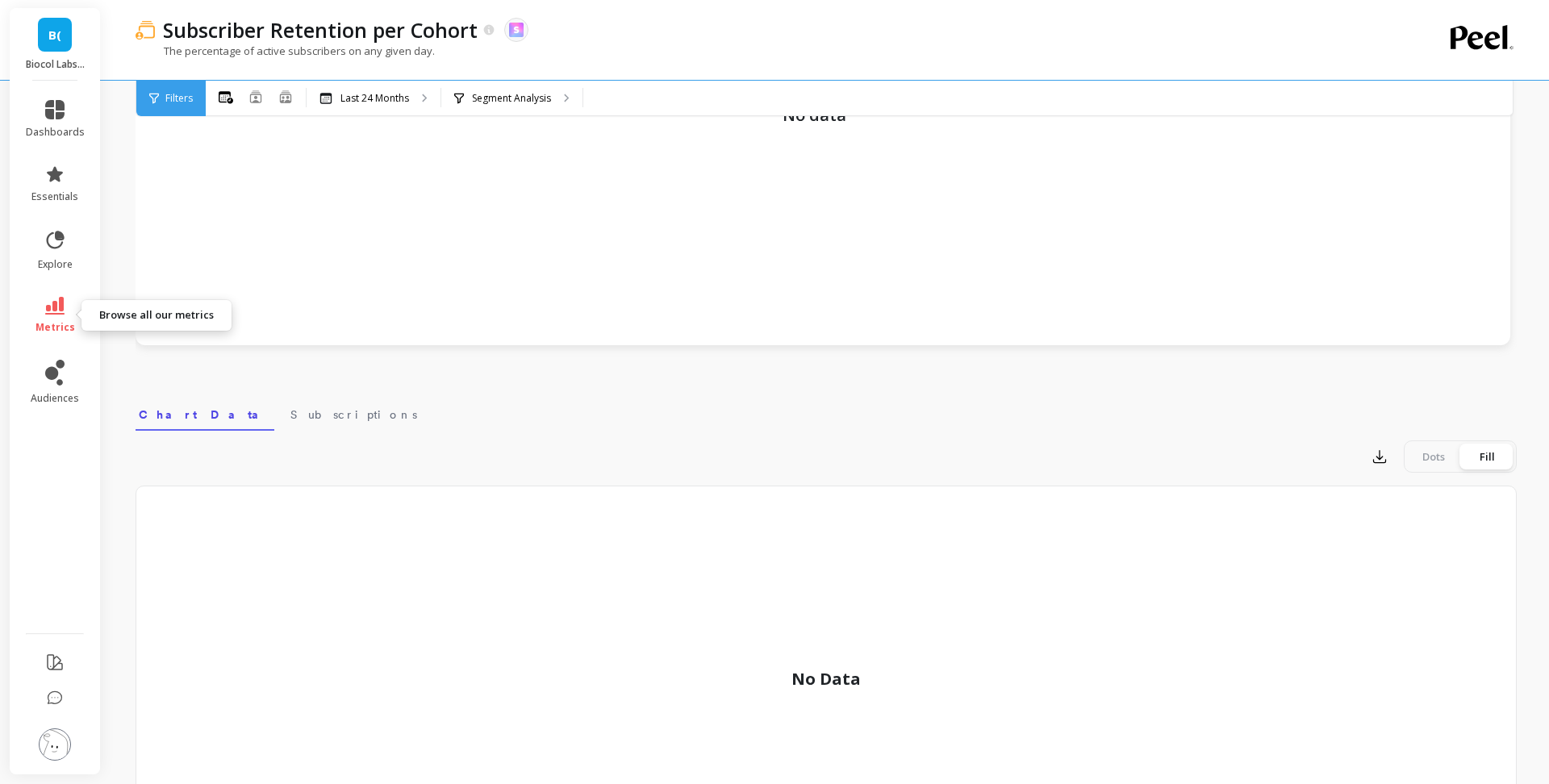
click at [54, 309] on icon at bounding box center [54, 306] width 19 height 17
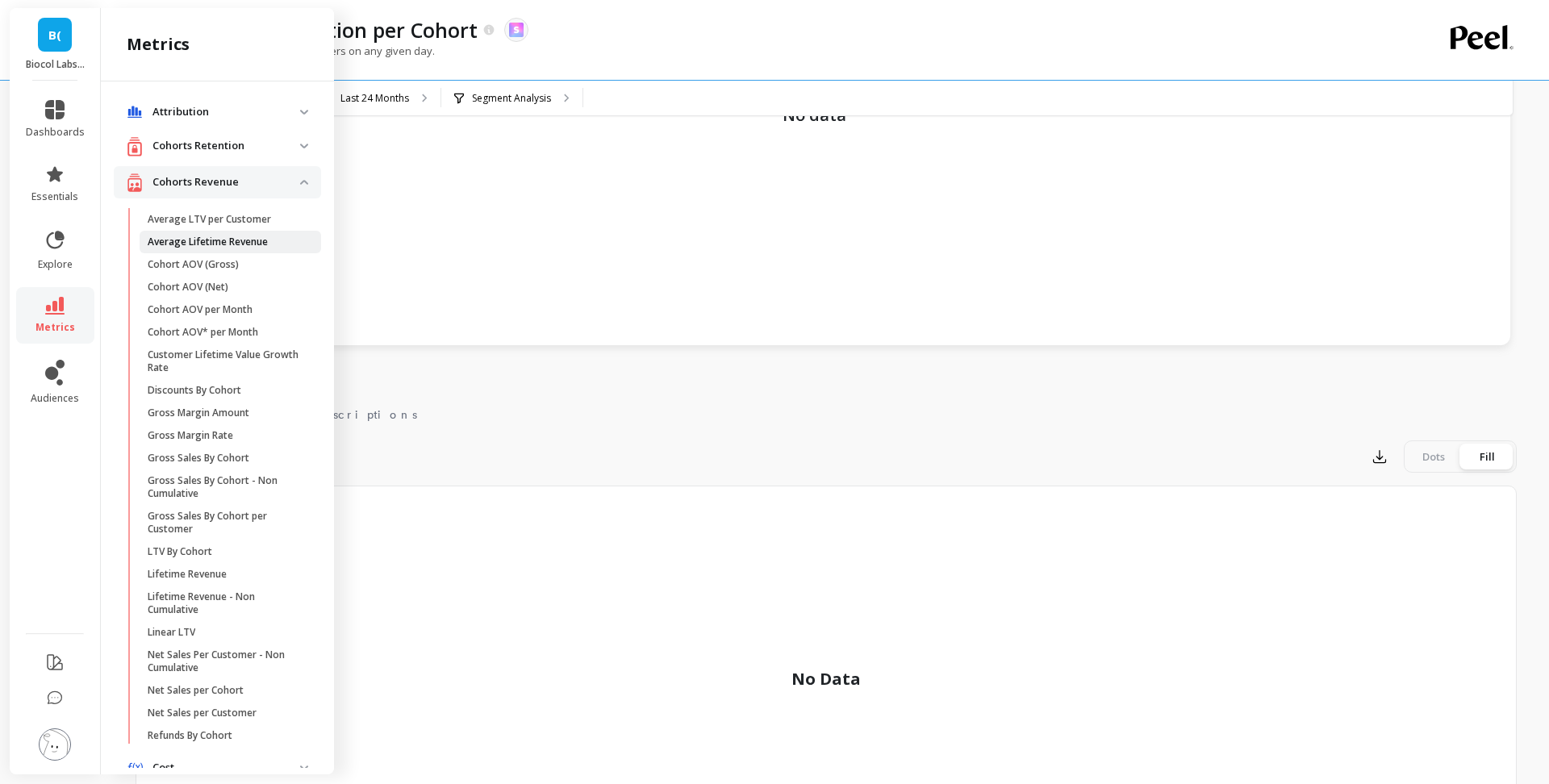
click at [255, 237] on p "Average Lifetime Revenue" at bounding box center [208, 241] width 120 height 13
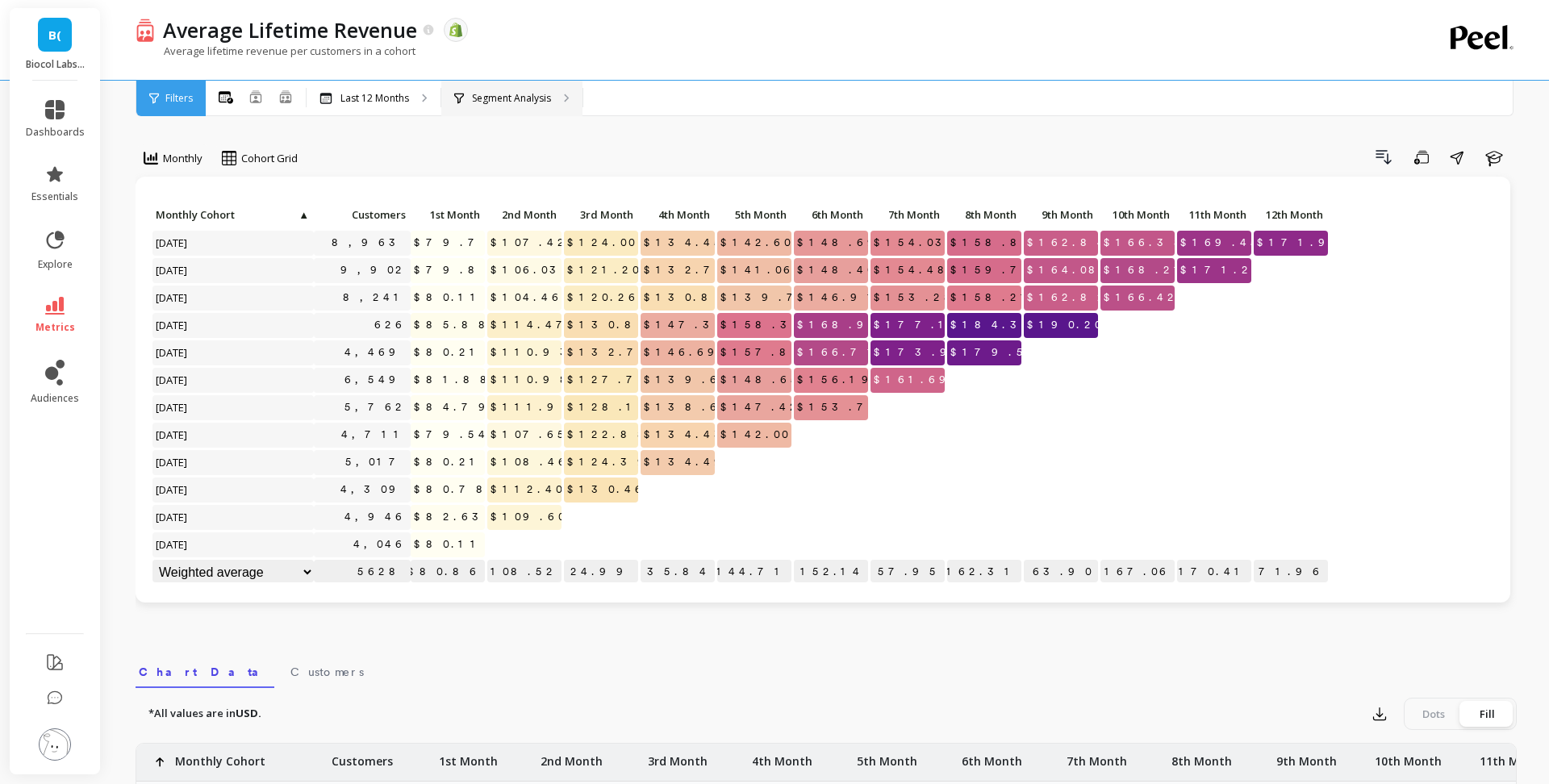
click at [532, 97] on p "Segment Analysis" at bounding box center [511, 98] width 79 height 13
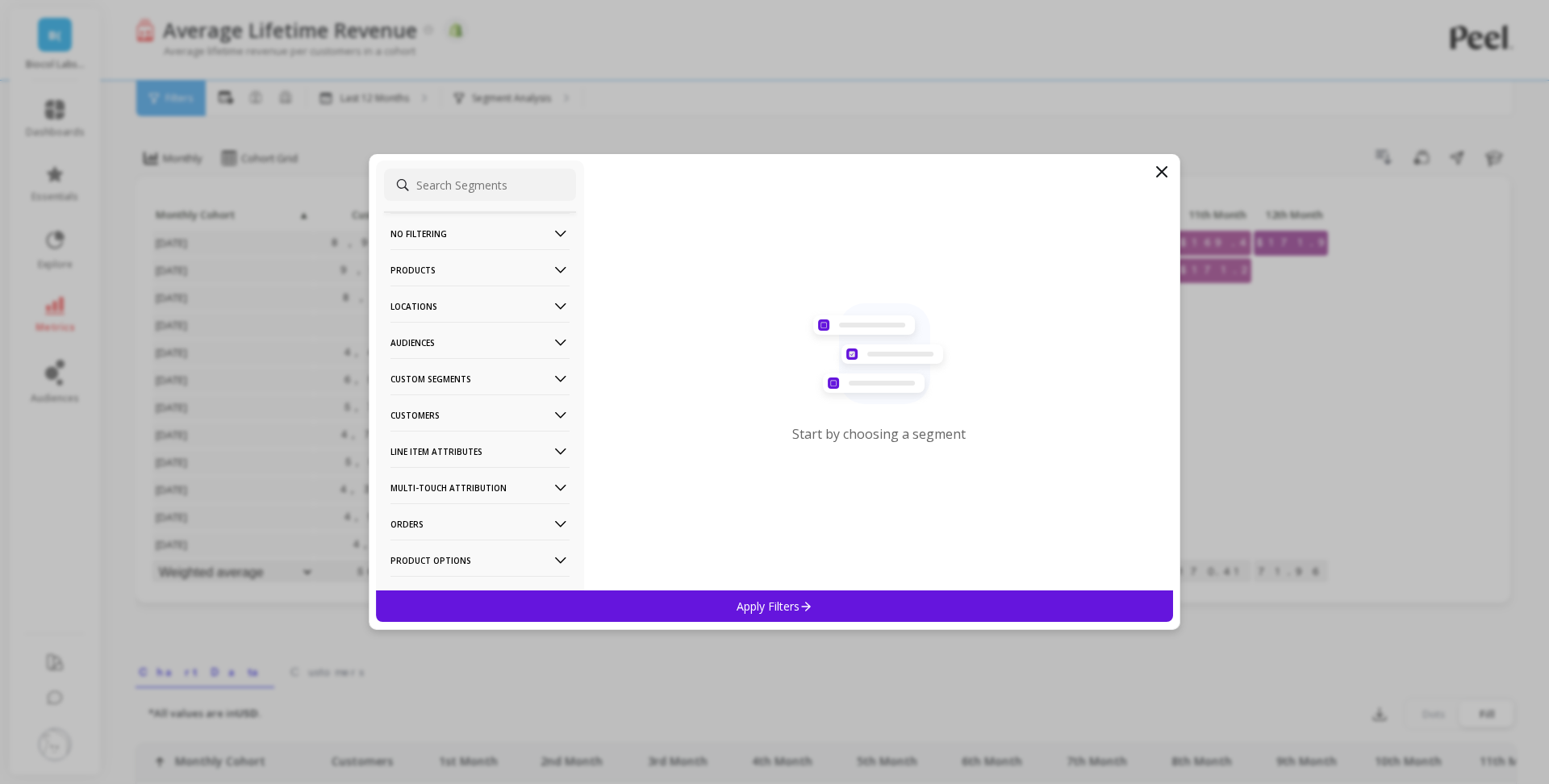
click at [468, 414] on p "Customers" at bounding box center [480, 415] width 179 height 41
click at [476, 381] on p "Custom Segments" at bounding box center [480, 379] width 179 height 41
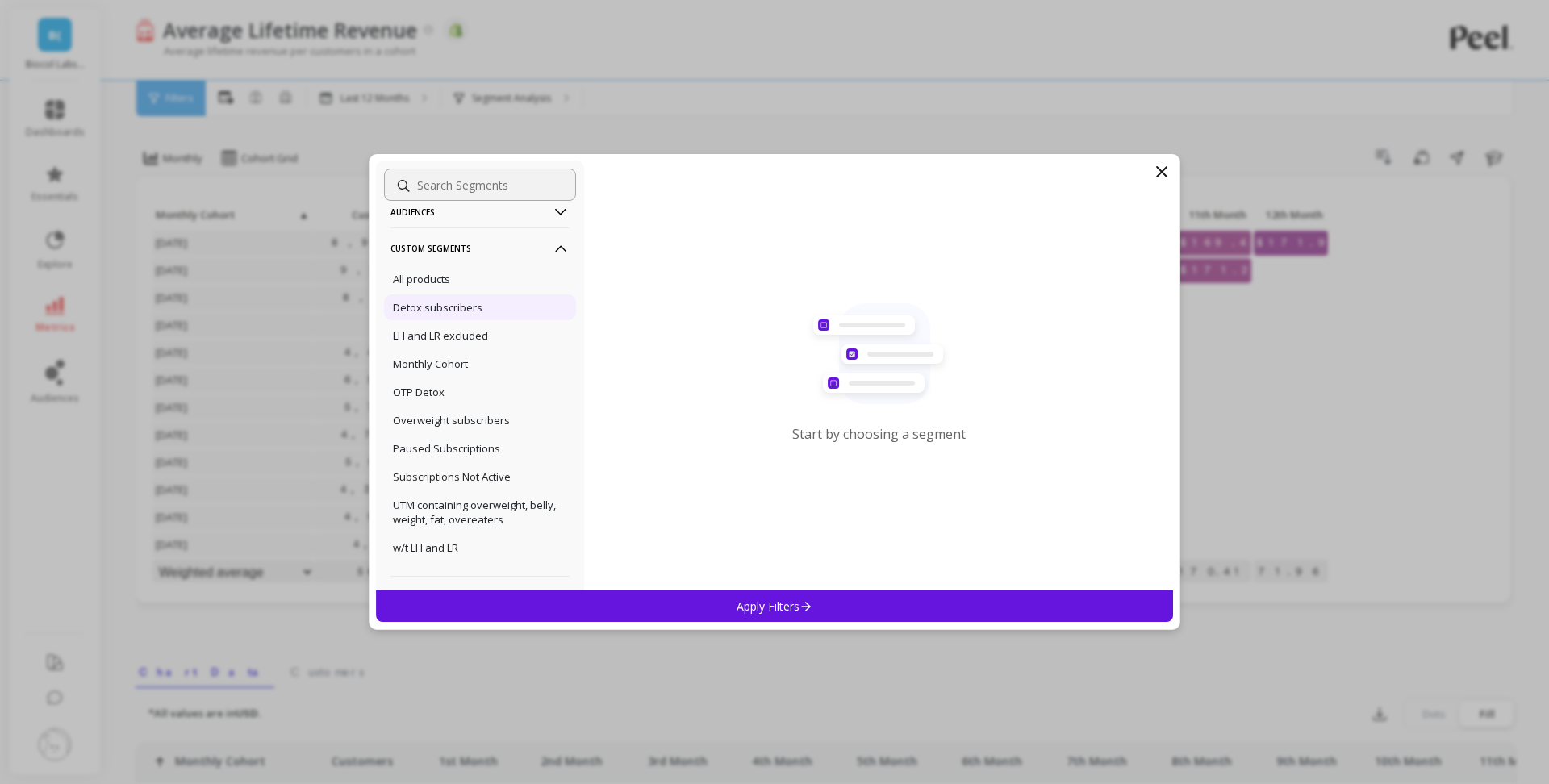
scroll to position [131, 0]
click at [475, 421] on p "Overweight subscribers" at bounding box center [451, 419] width 117 height 15
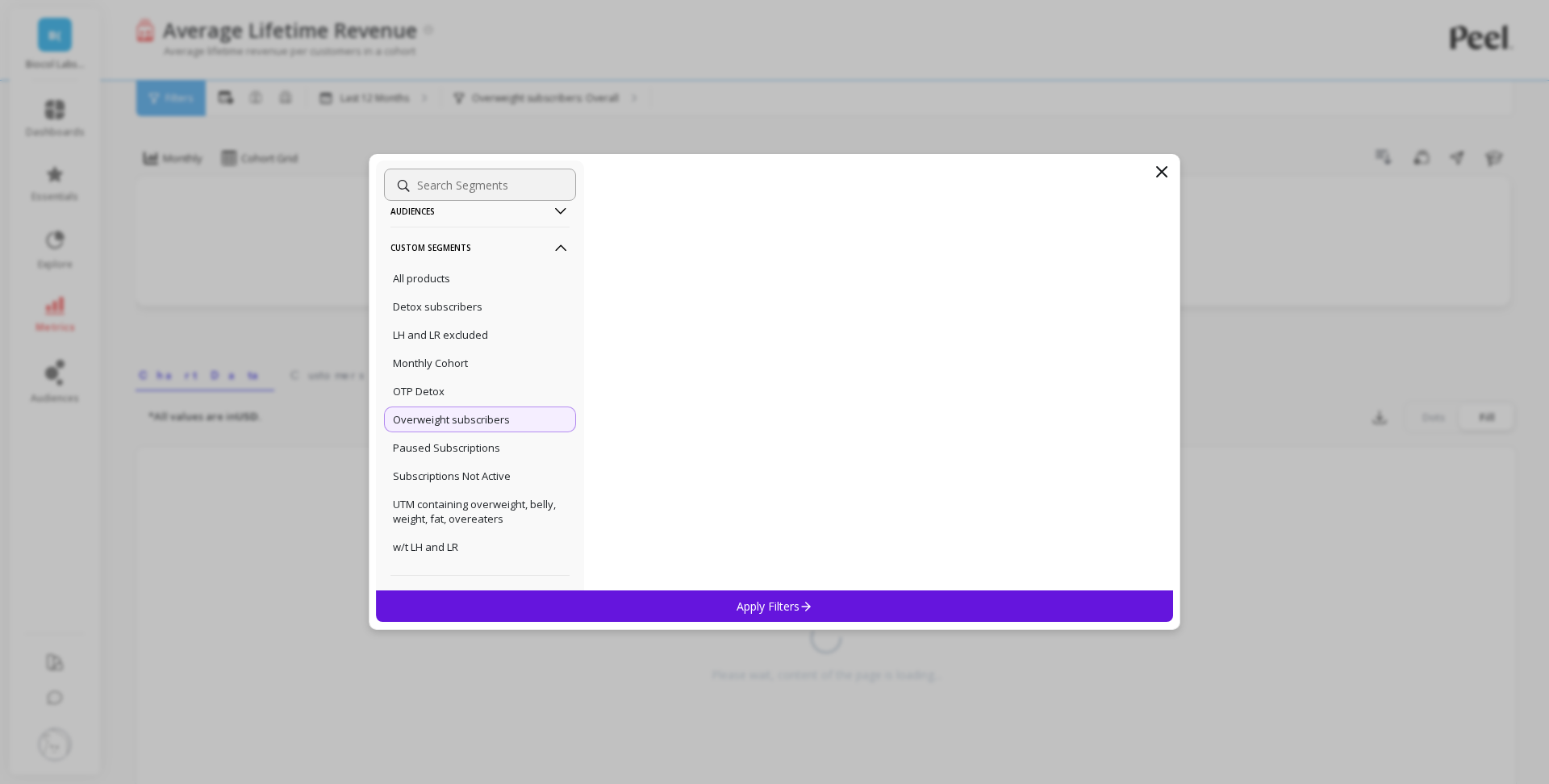
click at [668, 605] on div "Apply Filters" at bounding box center [774, 606] width 797 height 31
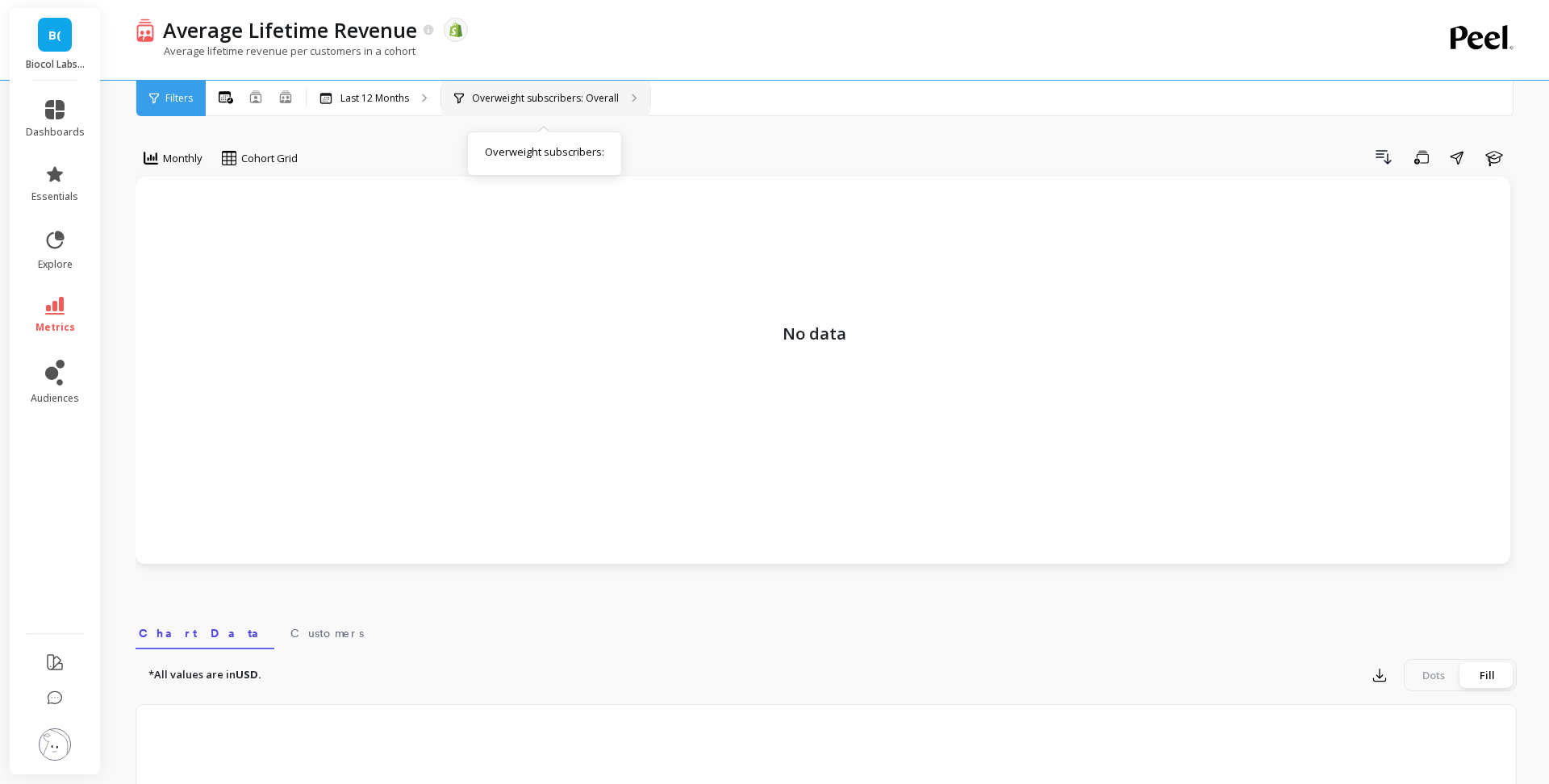
click at [507, 92] on p "Overweight subscribers: Overall" at bounding box center [545, 98] width 147 height 13
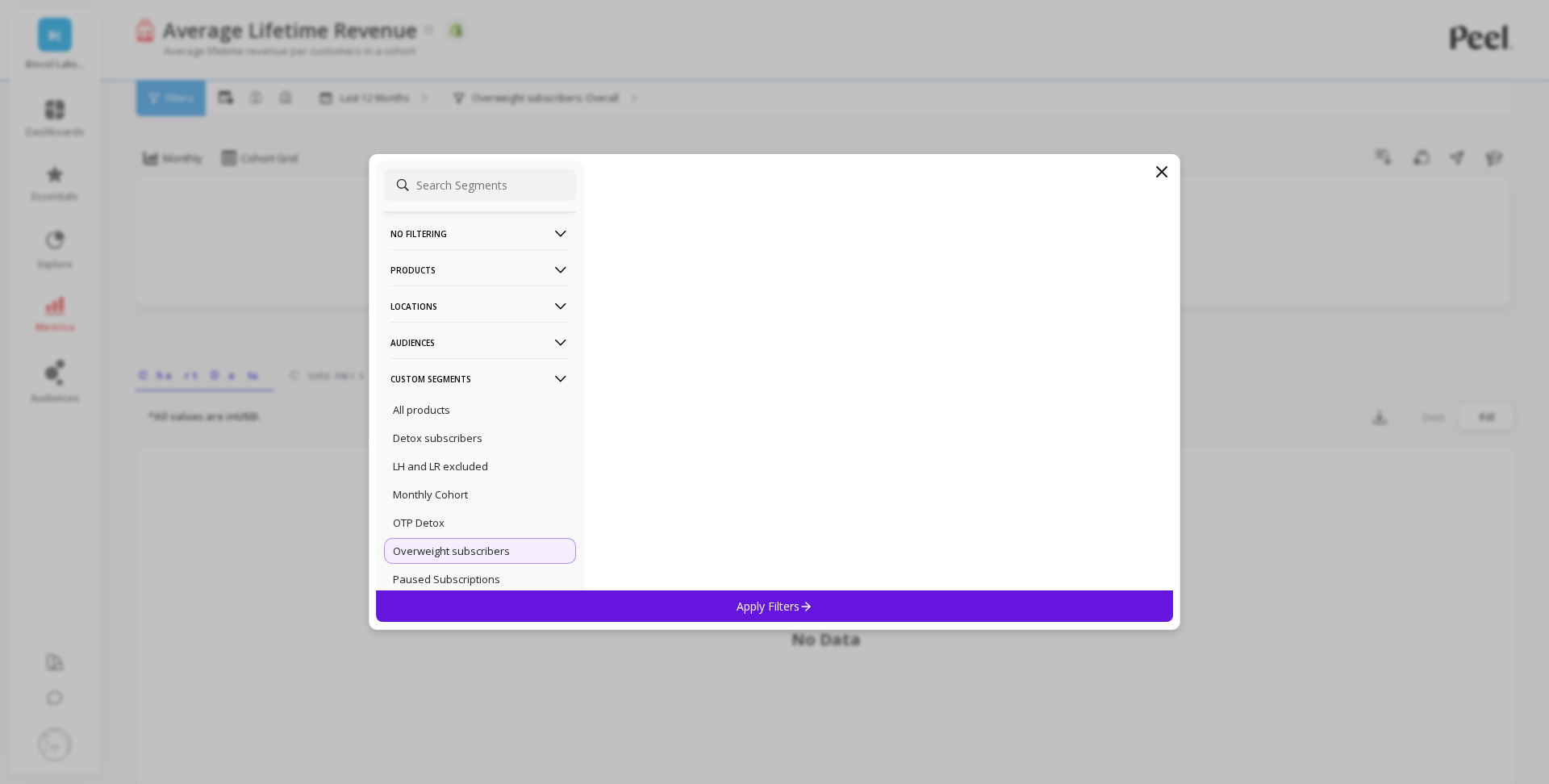
click at [523, 380] on p "Custom Segments" at bounding box center [480, 379] width 179 height 41
click at [511, 267] on p "Products" at bounding box center [480, 270] width 179 height 41
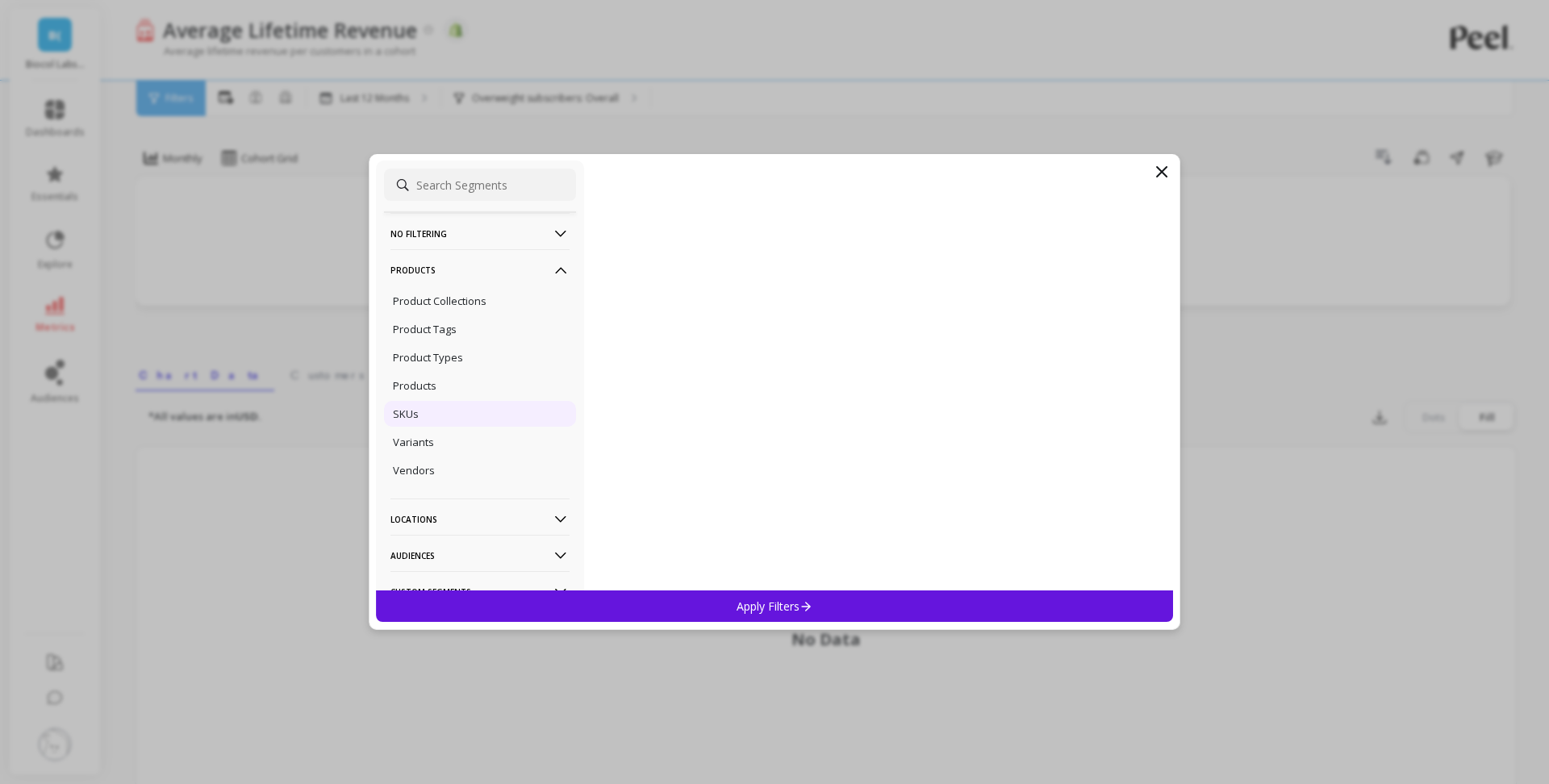
click at [459, 422] on div "SKUs" at bounding box center [480, 414] width 192 height 26
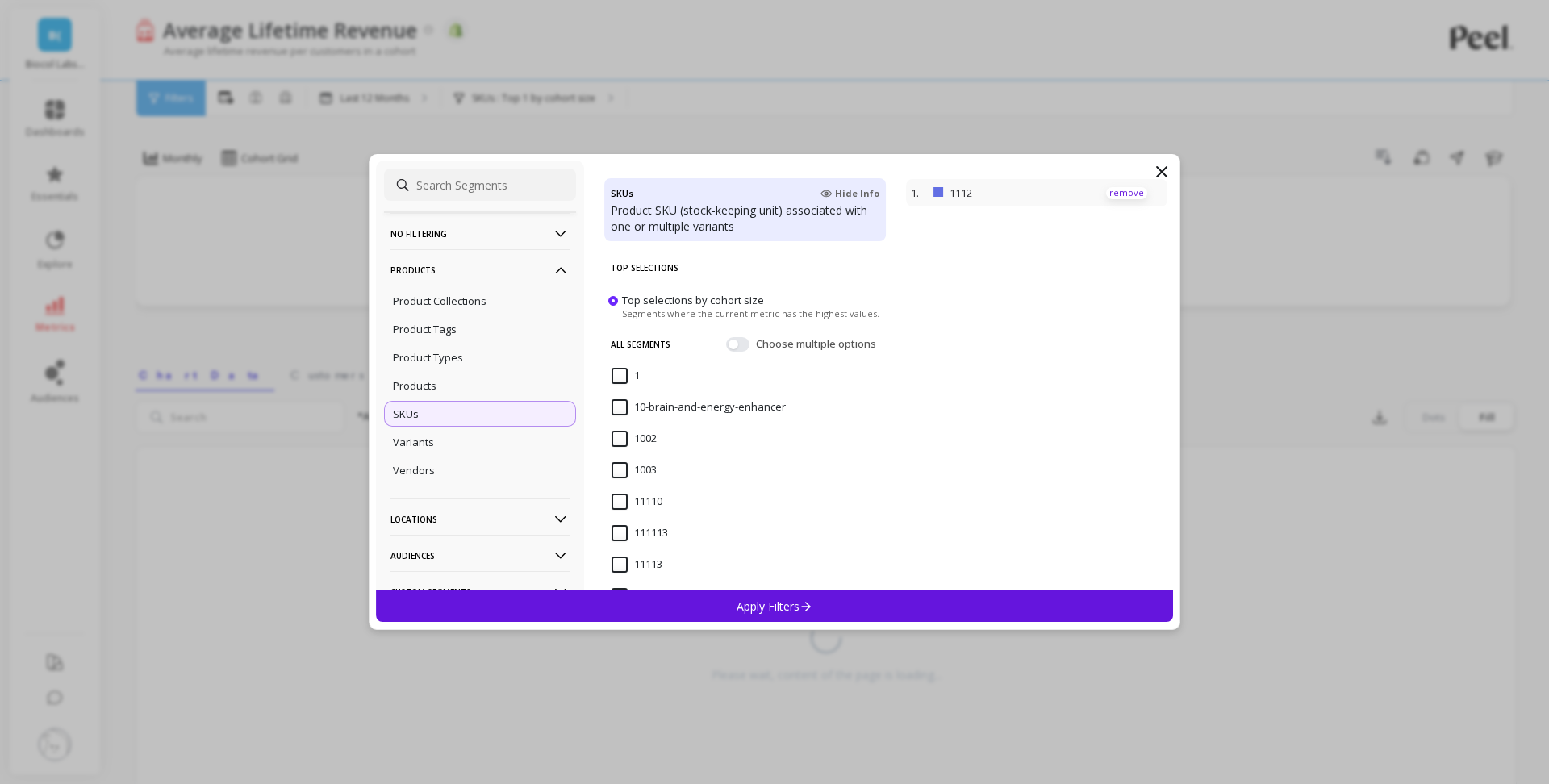
click at [1126, 196] on p "remove" at bounding box center [1126, 193] width 41 height 12
click at [615, 418] on input "1123" at bounding box center [634, 412] width 45 height 17
click at [729, 617] on div "Apply Filters" at bounding box center [774, 606] width 797 height 31
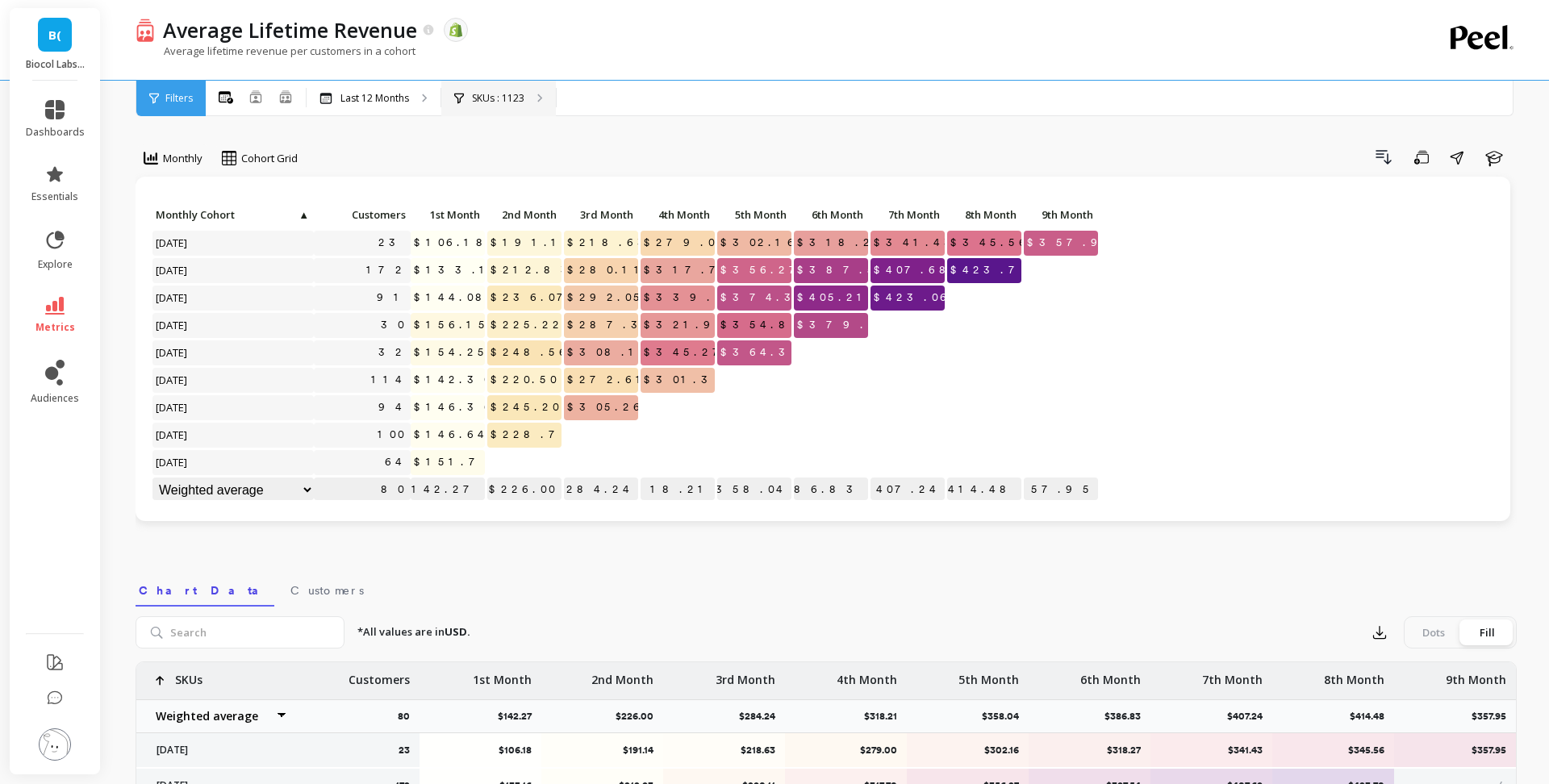
click at [525, 94] on p "SKUs : 1123" at bounding box center [499, 98] width 52 height 13
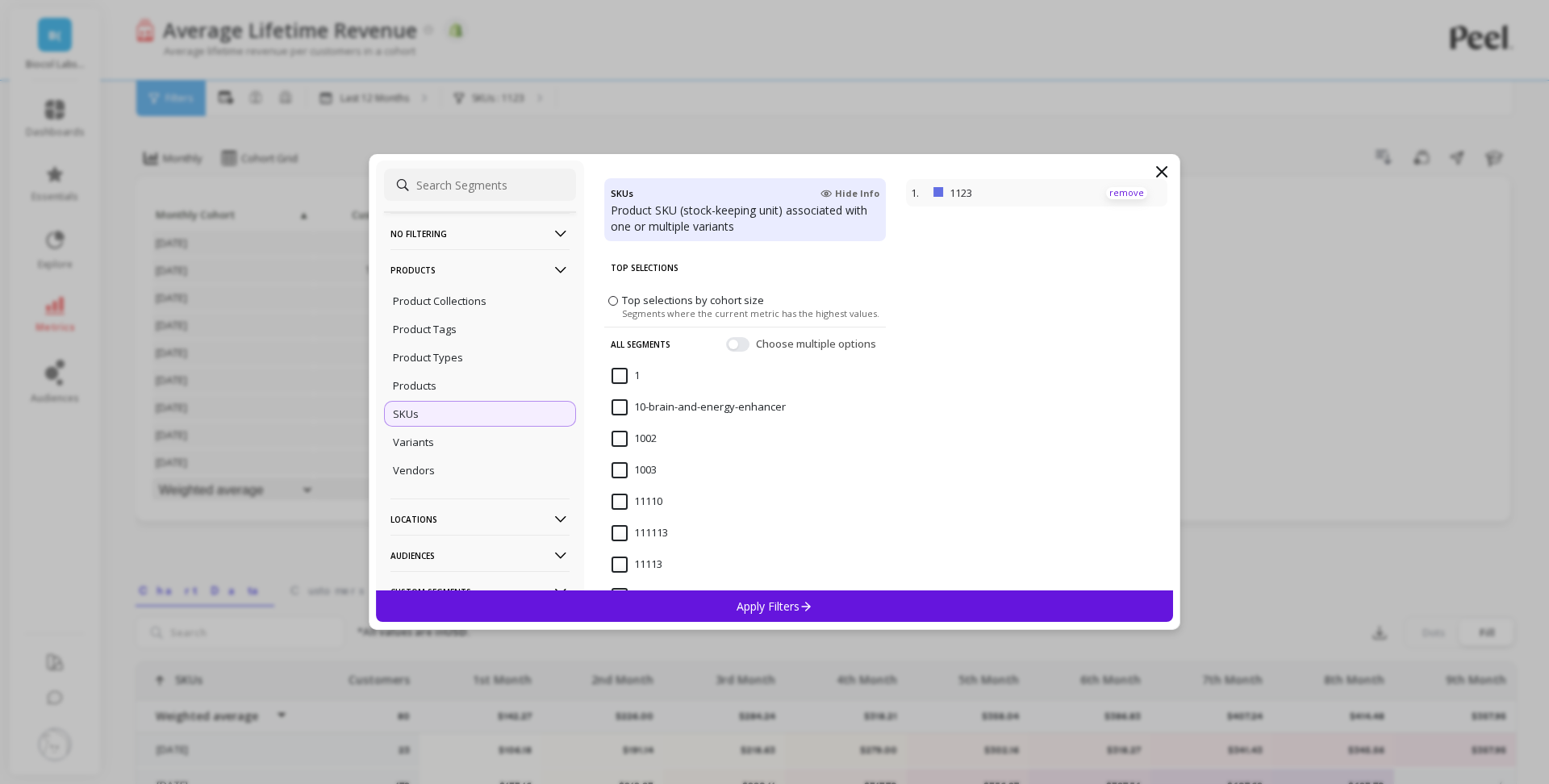
click at [1126, 187] on p "remove" at bounding box center [1126, 193] width 41 height 12
click at [494, 393] on div "Products" at bounding box center [480, 386] width 192 height 26
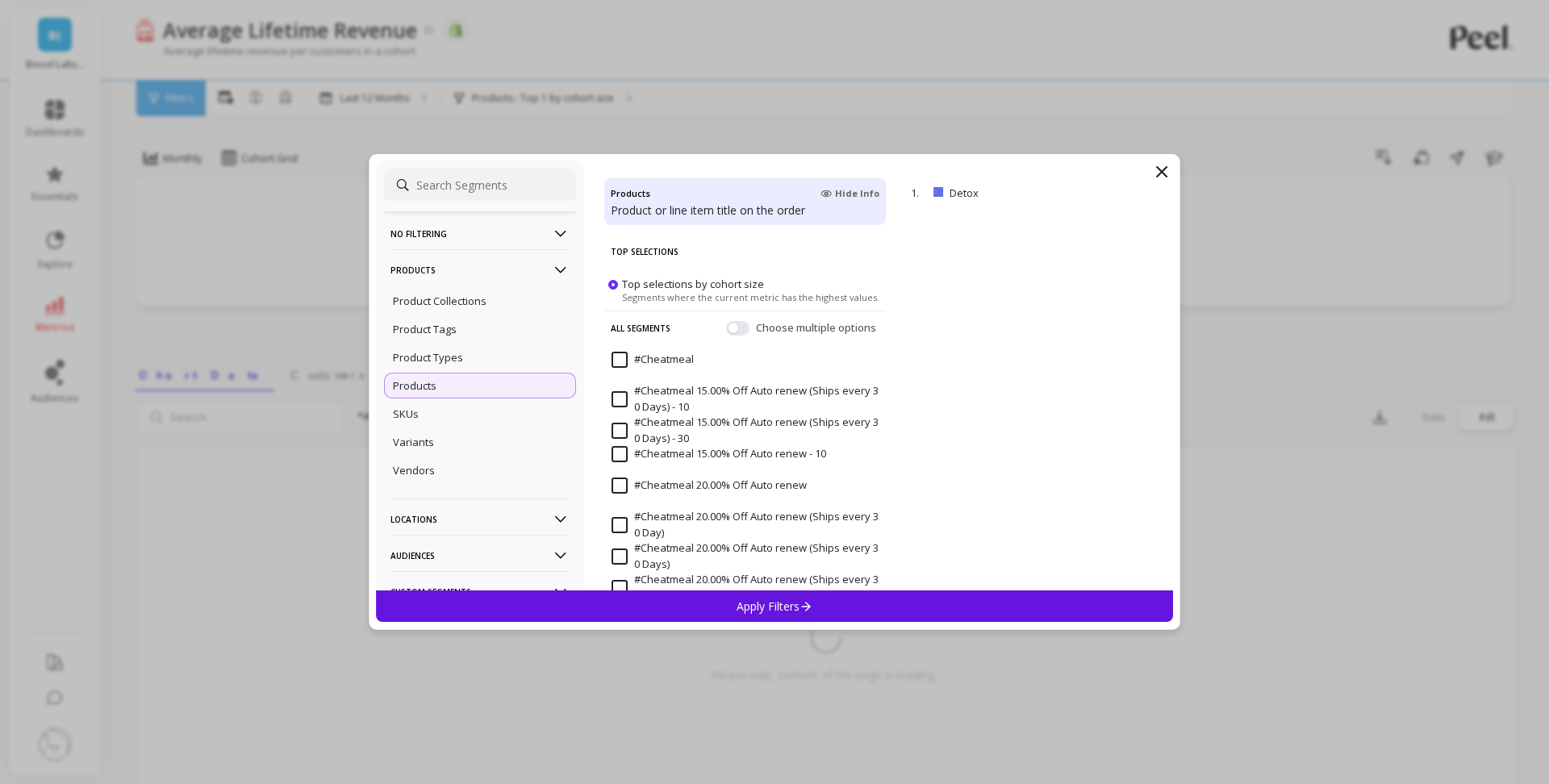
click at [841, 615] on div "Apply Filters" at bounding box center [774, 606] width 797 height 31
